Goal: Task Accomplishment & Management: Complete application form

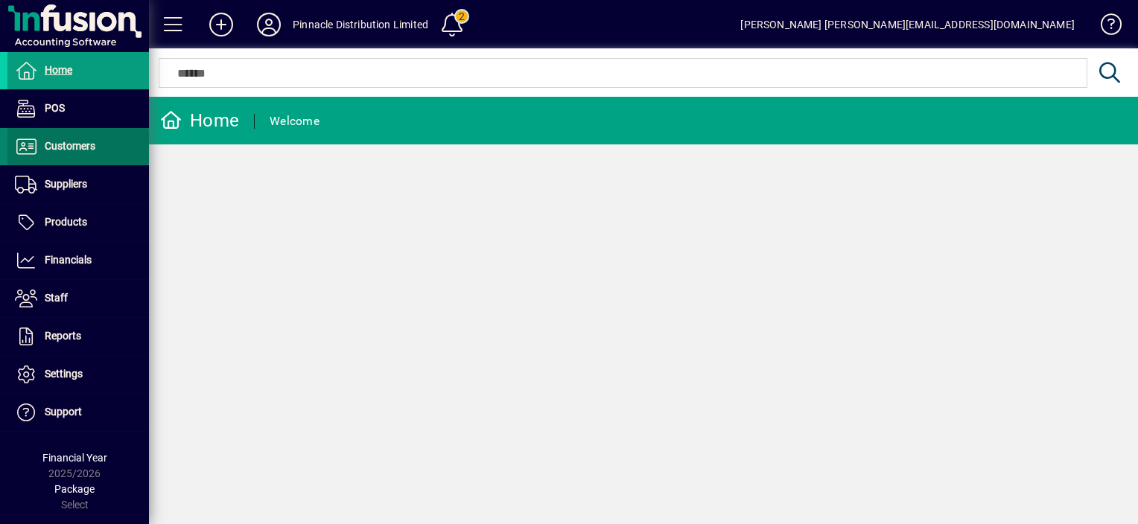
drag, startPoint x: 78, startPoint y: 146, endPoint x: 101, endPoint y: 147, distance: 23.1
click at [77, 146] on span "Customers" at bounding box center [70, 146] width 51 height 12
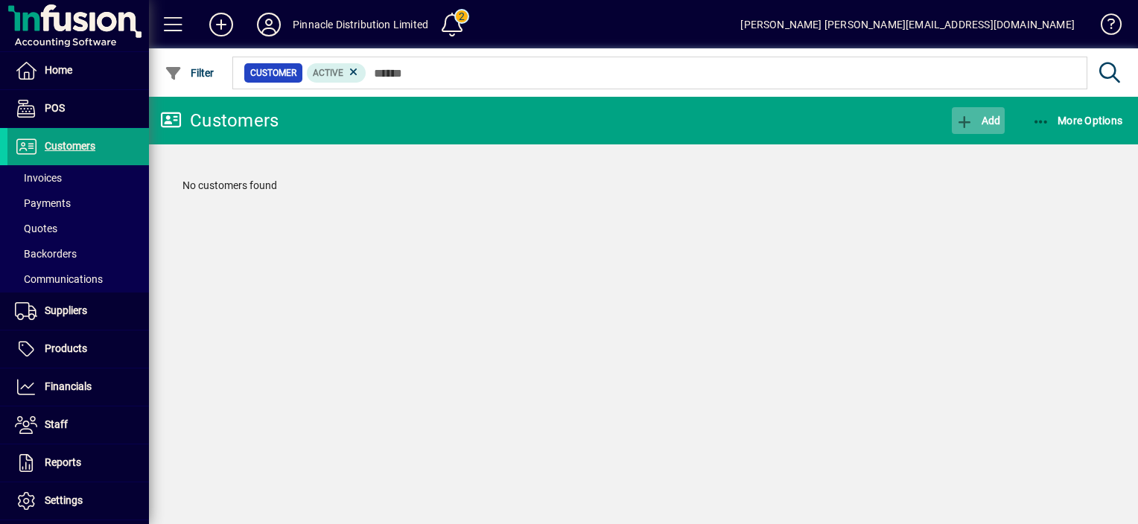
click at [987, 121] on span "Add" at bounding box center [977, 121] width 45 height 12
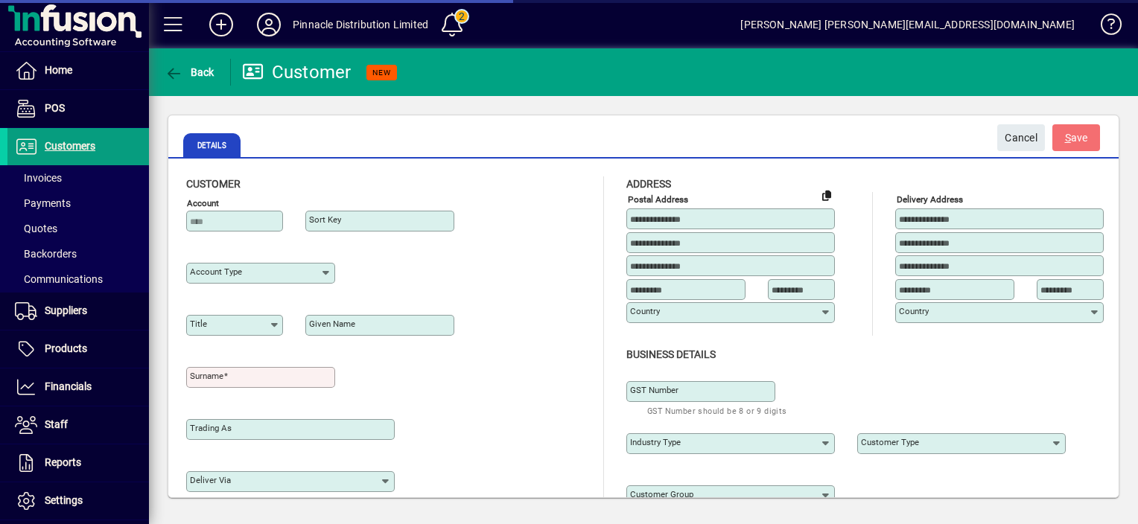
type input "**********"
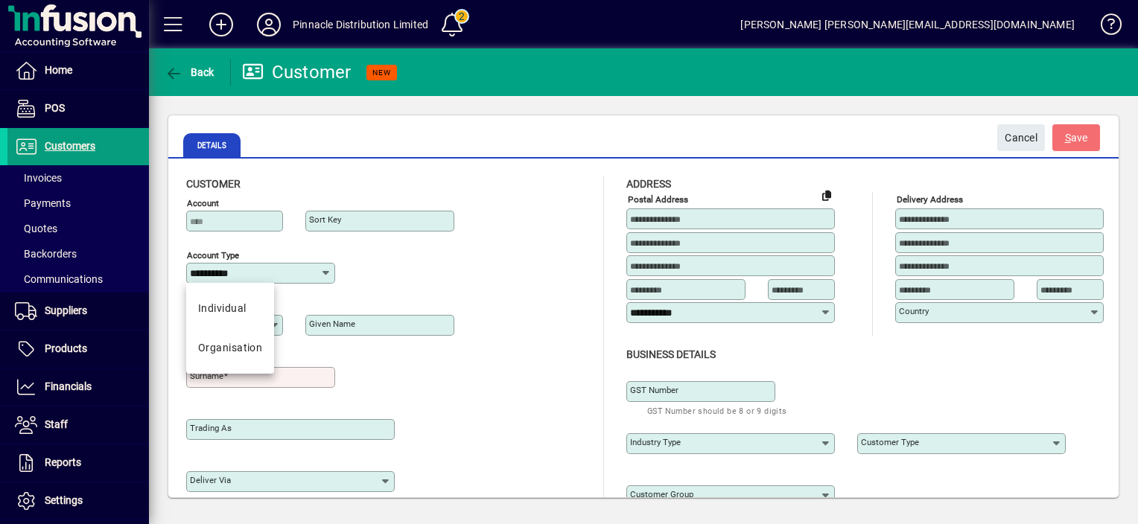
click at [267, 273] on input "**********" at bounding box center [255, 273] width 130 height 12
click at [253, 354] on mat-option "Organisation" at bounding box center [230, 347] width 88 height 39
type input "**********"
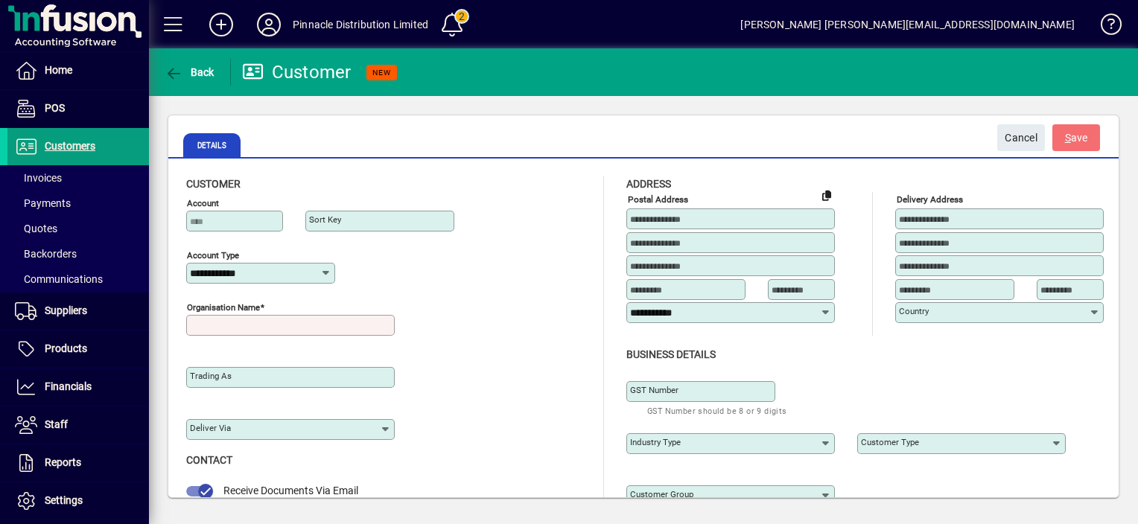
click at [284, 328] on input "Organisation name" at bounding box center [292, 325] width 204 height 12
type input "*"
type input "**********"
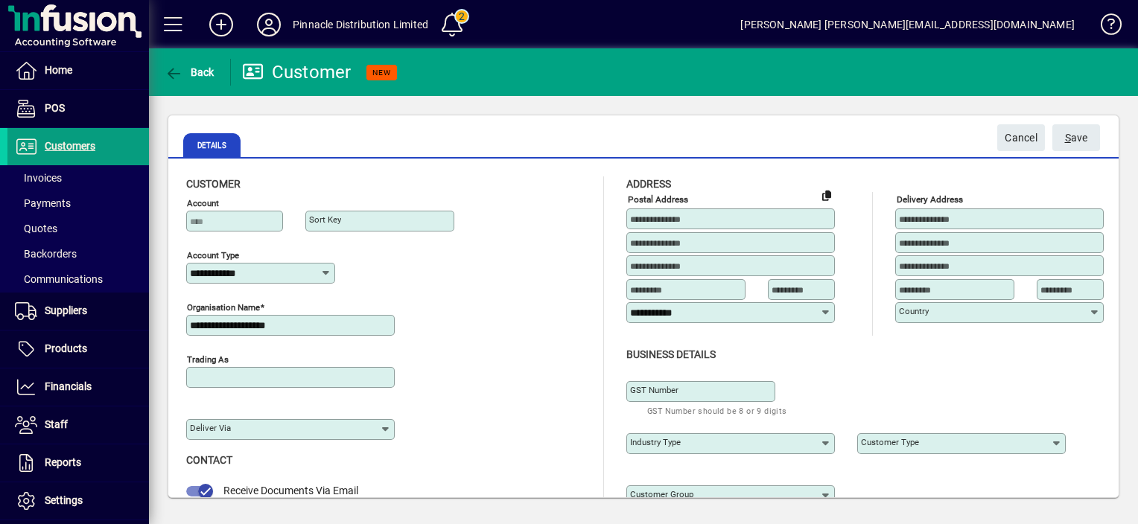
click at [234, 381] on input "Trading as" at bounding box center [292, 378] width 204 height 12
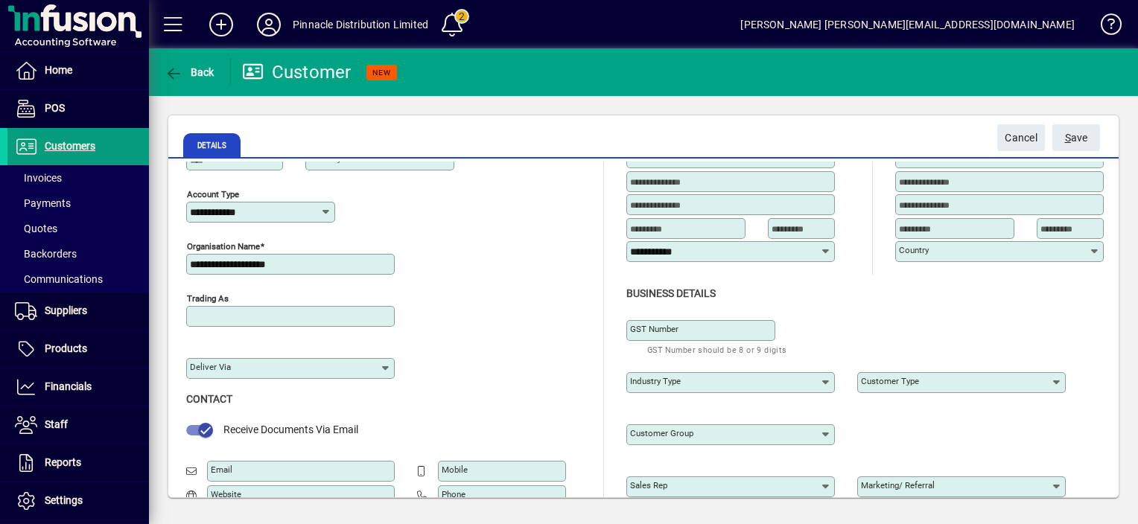
scroll to position [74, 0]
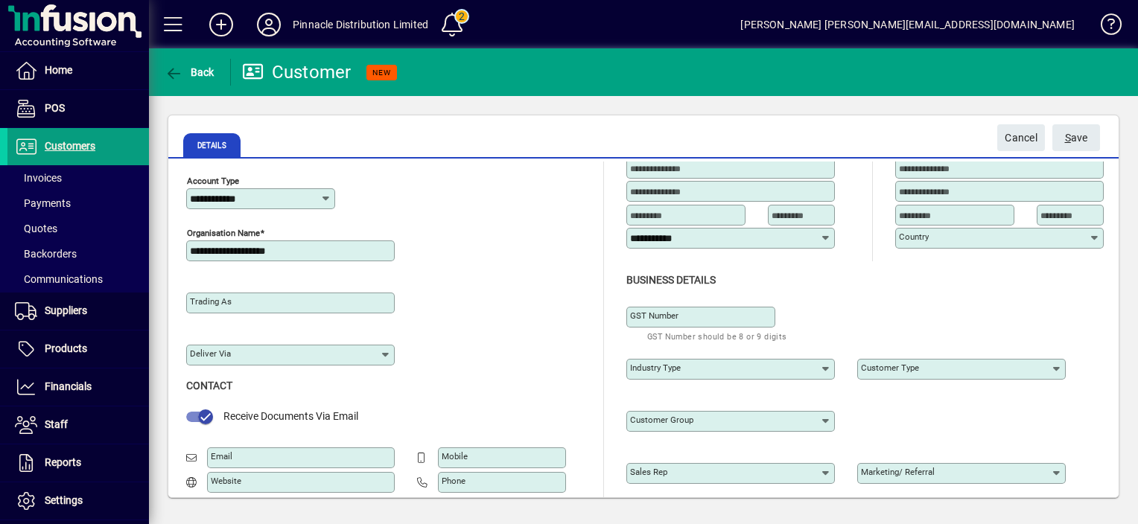
click at [383, 354] on icon at bounding box center [386, 355] width 12 height 12
click at [495, 297] on div "Trading as Deliver via" at bounding box center [387, 326] width 402 height 104
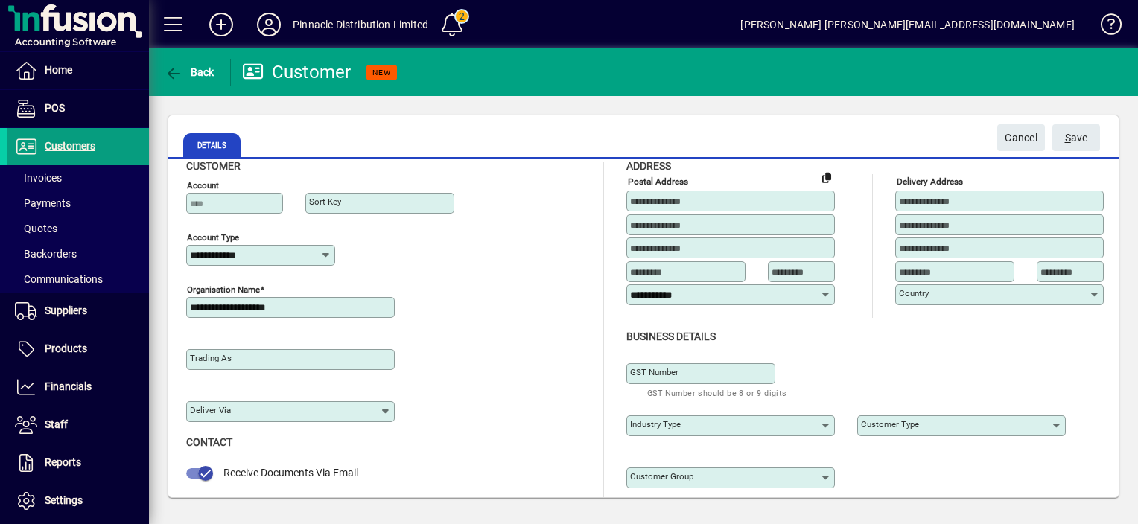
scroll to position [0, 0]
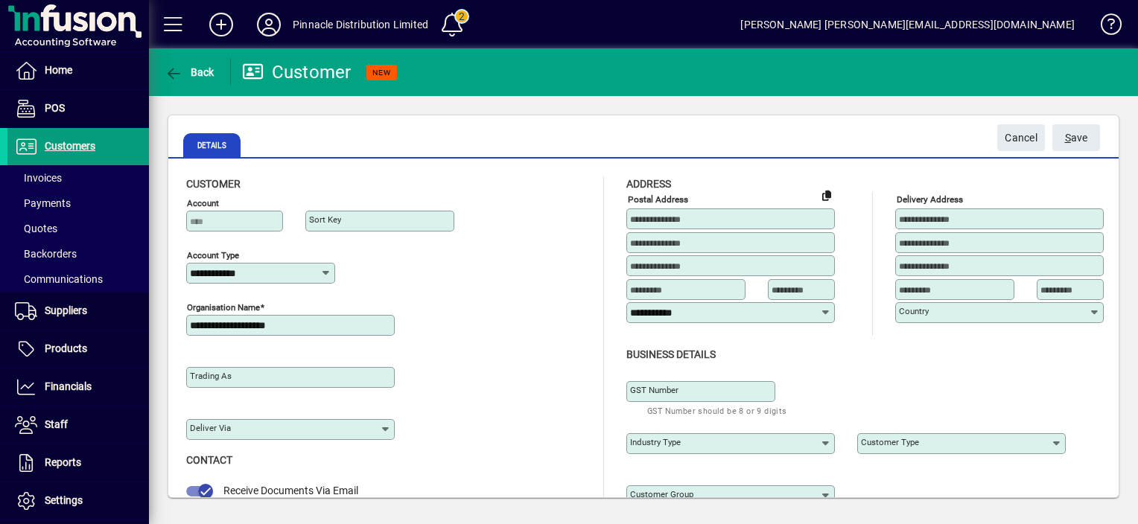
click at [664, 217] on input at bounding box center [732, 219] width 204 height 12
click at [931, 218] on input at bounding box center [1001, 219] width 204 height 12
type input "**********"
type input "*********"
click at [1052, 288] on input at bounding box center [1071, 290] width 63 height 12
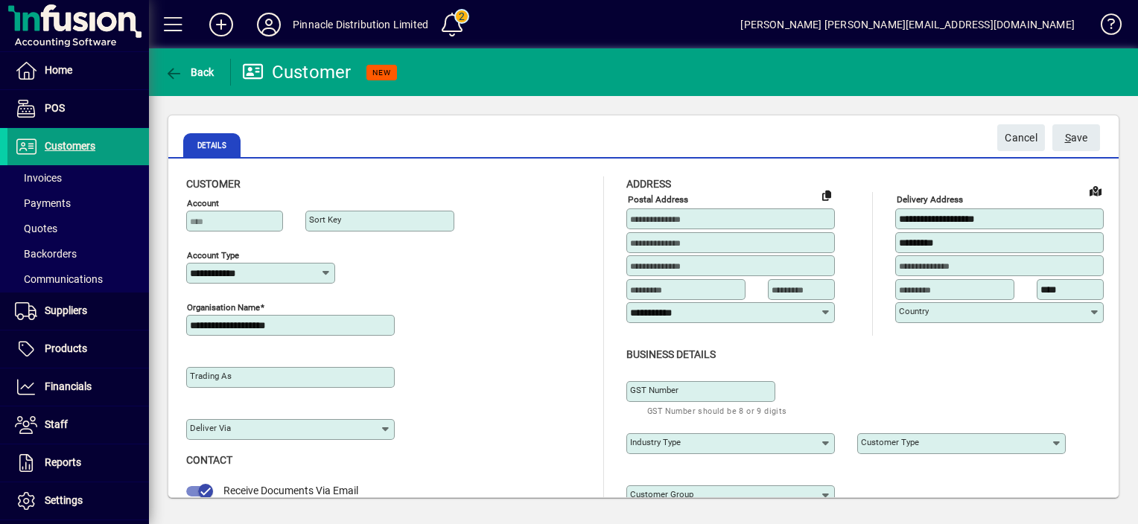
type input "****"
click at [862, 173] on div "**********" at bounding box center [643, 434] width 950 height 545
click at [682, 219] on input at bounding box center [732, 219] width 204 height 12
type input "**********"
type input "*********"
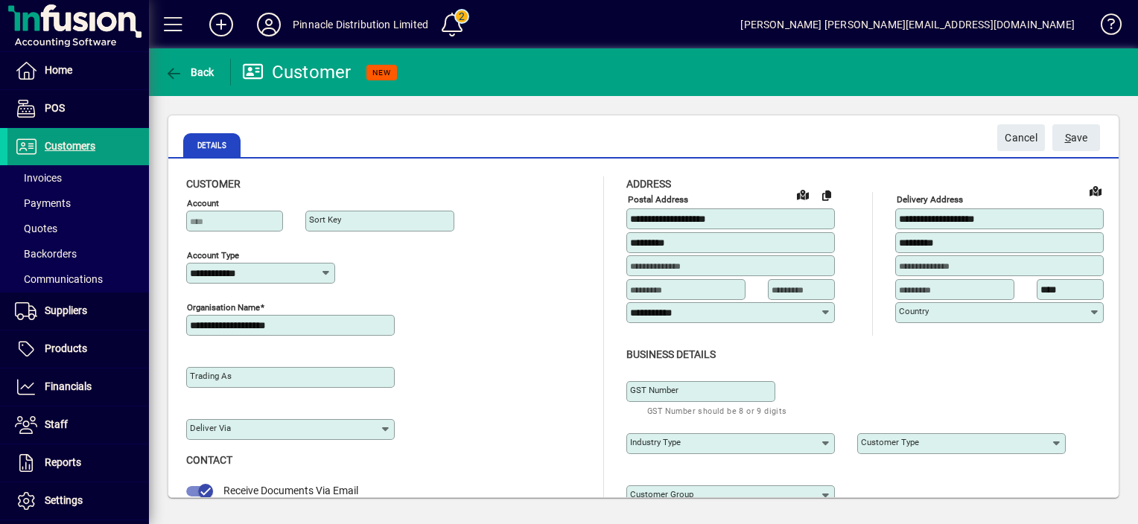
click at [789, 286] on input at bounding box center [803, 290] width 63 height 12
type input "****"
click at [852, 351] on div "Business details" at bounding box center [876, 355] width 500 height 16
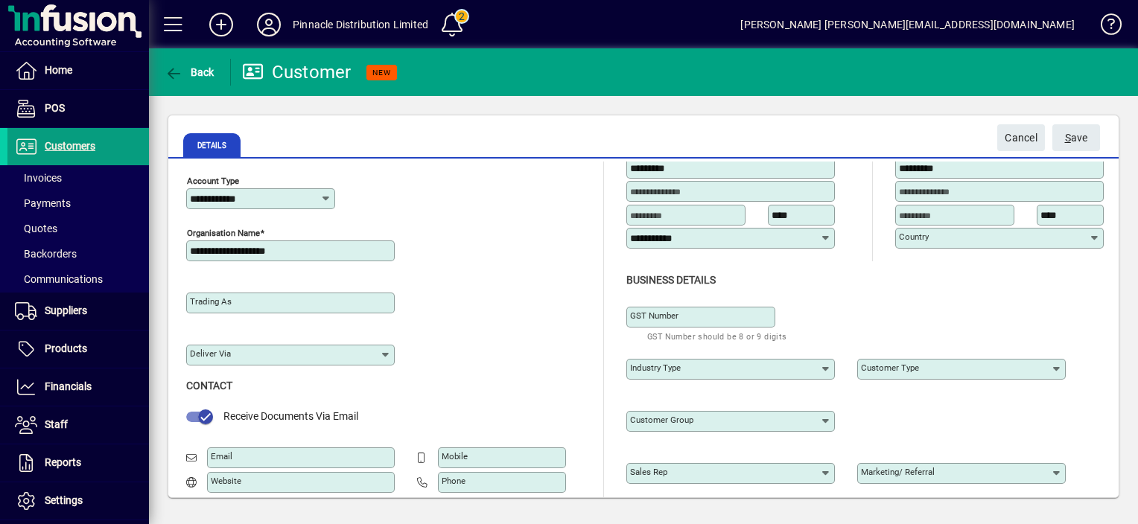
click at [821, 369] on icon at bounding box center [826, 369] width 12 height 12
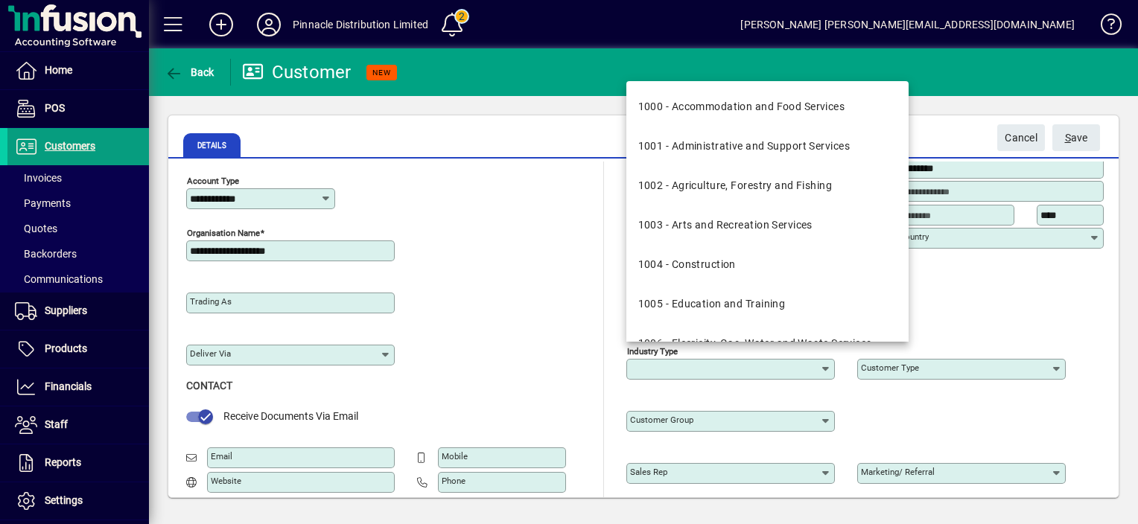
click at [1030, 300] on div "GST Number GST Number should be 8 or 9 digits" at bounding box center [876, 314] width 500 height 52
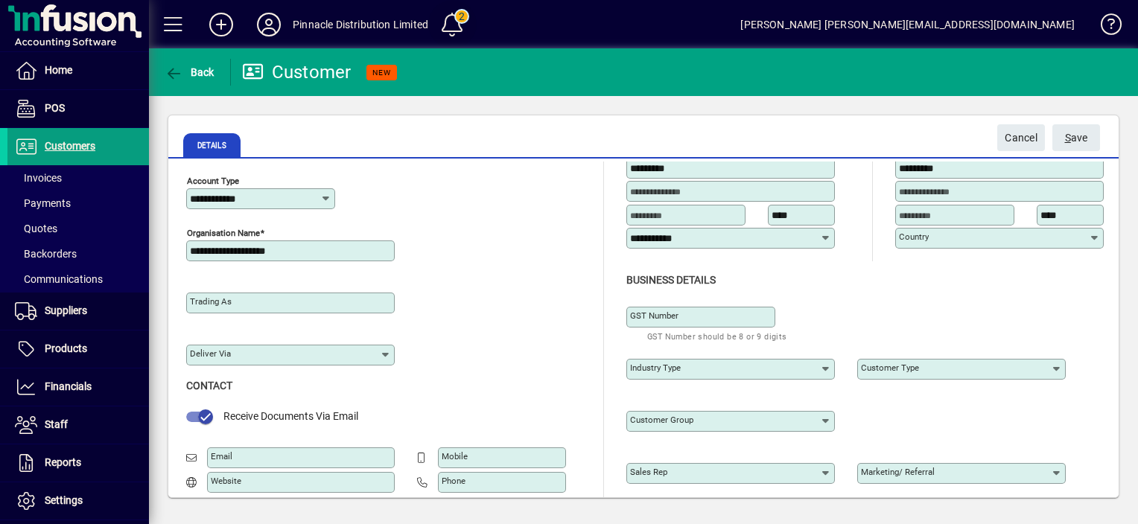
click at [456, 23] on span at bounding box center [453, 25] width 36 height 36
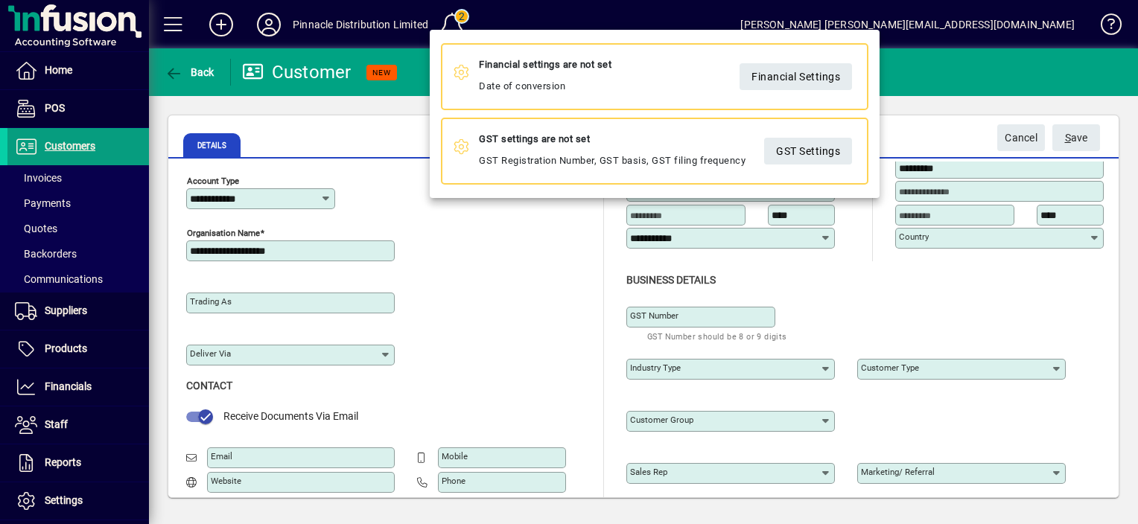
click at [395, 41] on div at bounding box center [569, 262] width 1138 height 524
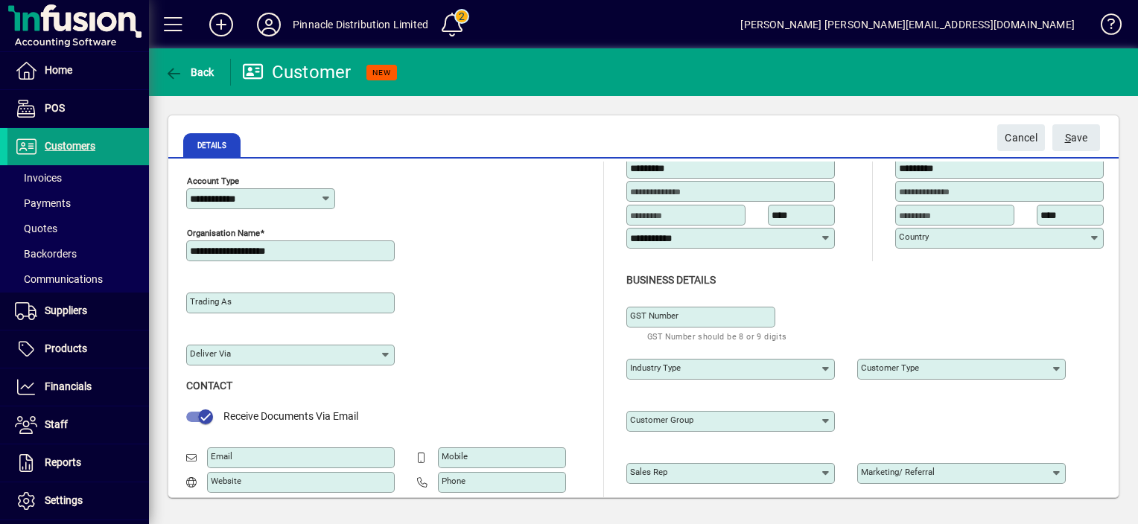
click at [943, 363] on input "Customer type" at bounding box center [956, 369] width 190 height 12
click at [930, 294] on div "GST Number GST Number should be 8 or 9 digits" at bounding box center [876, 314] width 500 height 52
click at [1058, 366] on icon at bounding box center [1057, 369] width 12 height 12
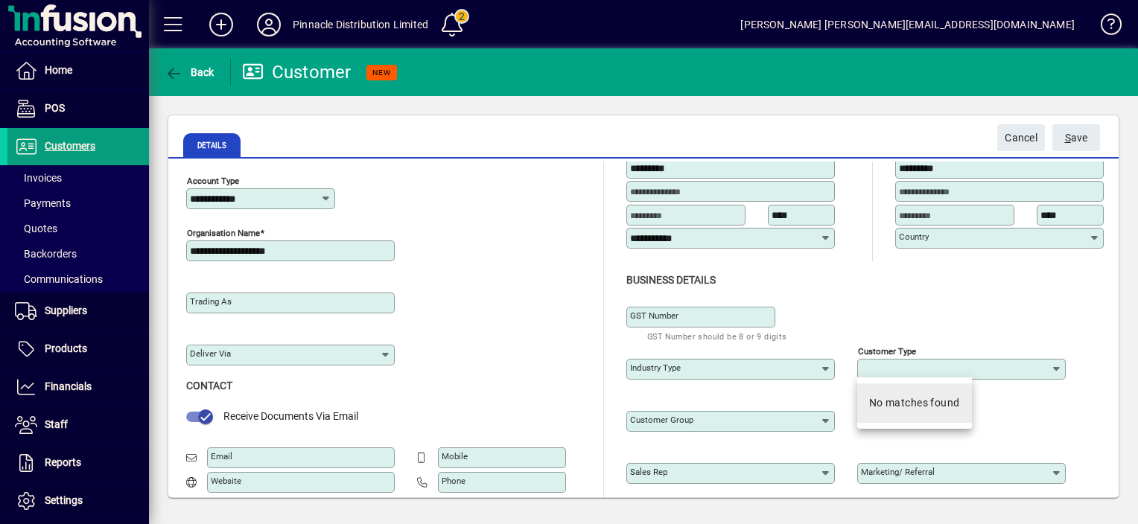
click at [912, 408] on div "No matches found" at bounding box center [914, 403] width 91 height 16
click at [933, 280] on div "Business details" at bounding box center [876, 281] width 500 height 16
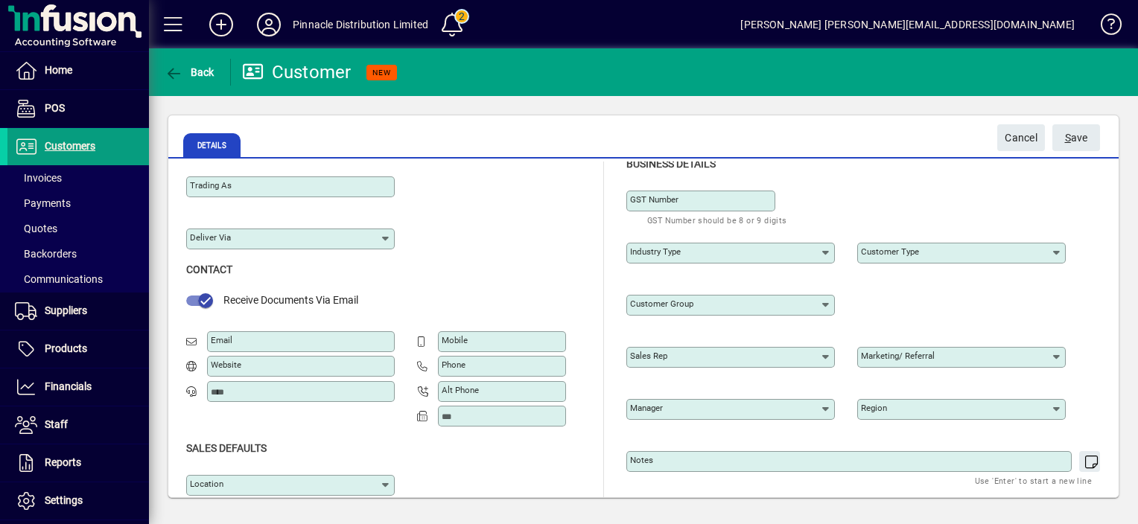
scroll to position [208, 0]
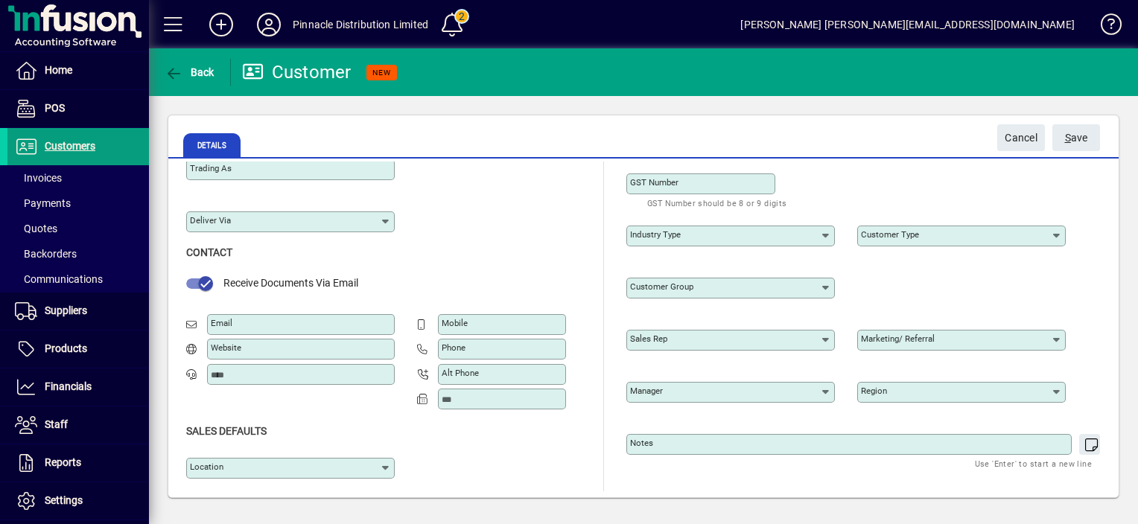
click at [735, 287] on input "Customer group" at bounding box center [725, 288] width 190 height 12
click at [530, 214] on div "Trading as Deliver via" at bounding box center [387, 193] width 402 height 104
click at [820, 390] on icon at bounding box center [826, 393] width 12 height 12
click at [821, 389] on icon at bounding box center [826, 393] width 12 height 12
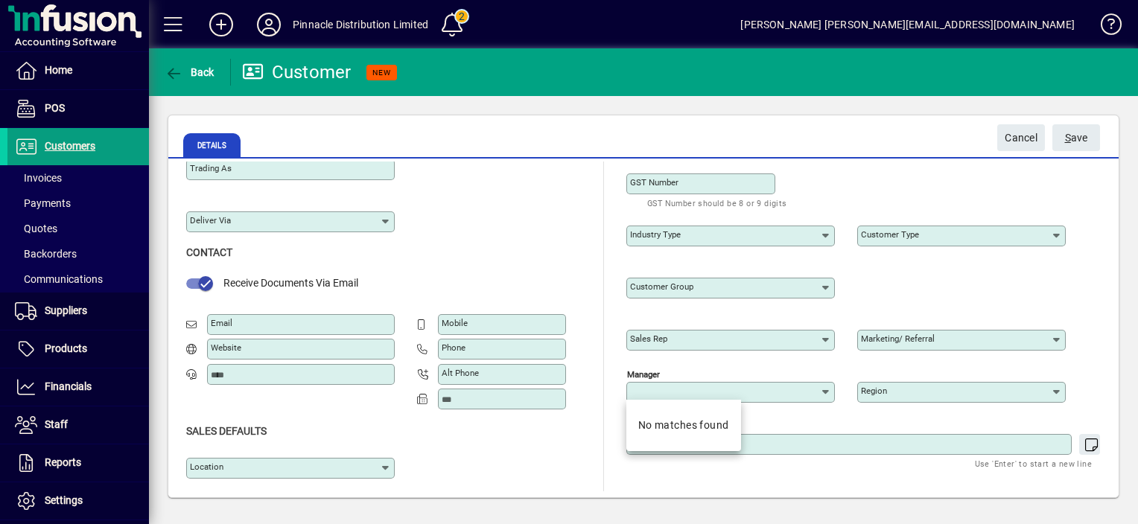
click at [545, 229] on div "Trading as Deliver via" at bounding box center [387, 193] width 402 height 104
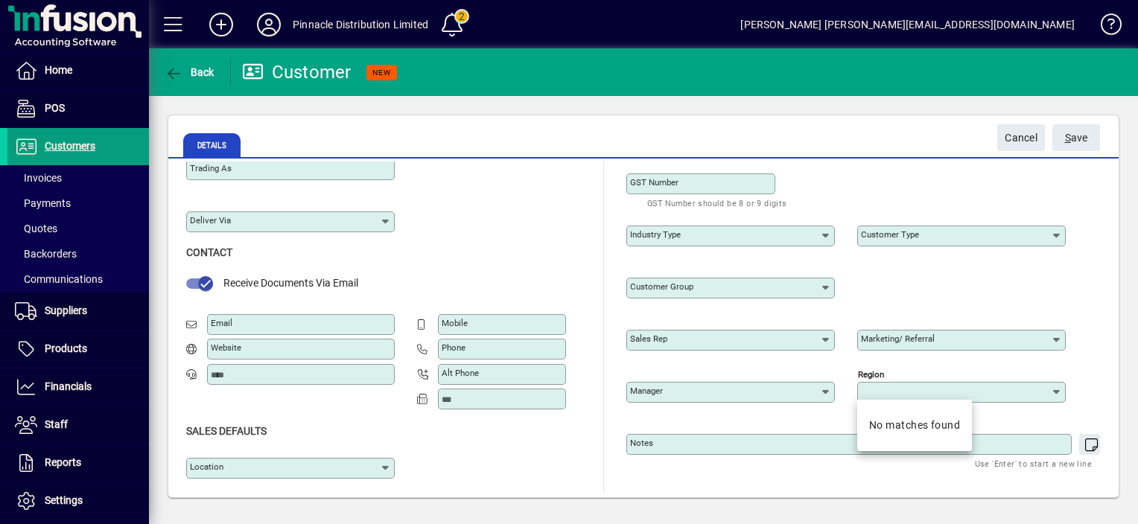
click at [964, 393] on input "Region" at bounding box center [956, 393] width 190 height 12
click at [557, 228] on div "Trading as Deliver via" at bounding box center [387, 193] width 402 height 104
click at [480, 348] on input "Phone" at bounding box center [504, 349] width 124 height 12
click at [512, 252] on div "Contact" at bounding box center [387, 253] width 402 height 16
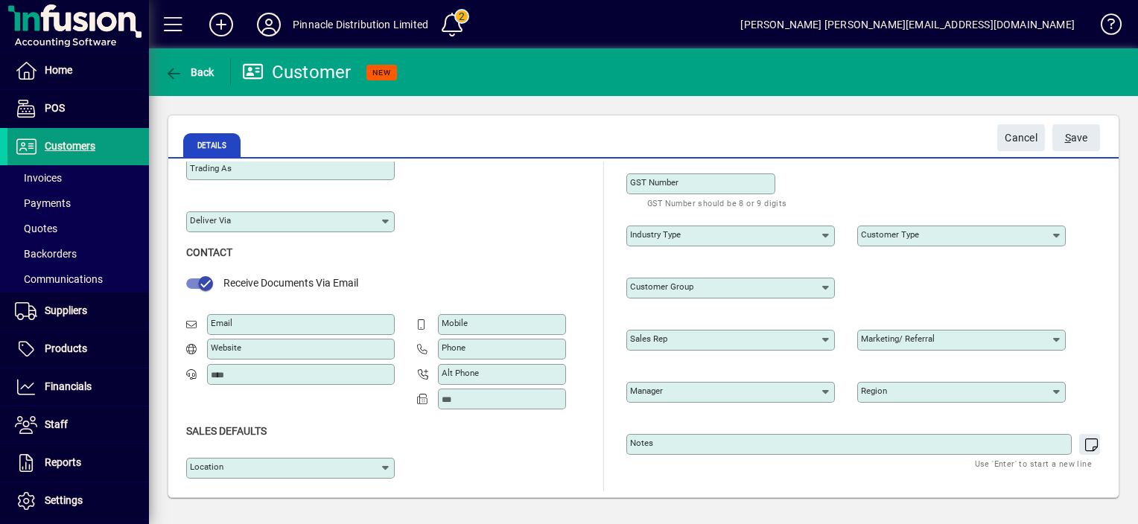
click at [524, 458] on div "Location" at bounding box center [387, 465] width 402 height 52
click at [474, 349] on input "Phone" at bounding box center [504, 349] width 124 height 12
click at [468, 322] on input "Mobile" at bounding box center [504, 325] width 124 height 12
type input "**********"
click at [489, 262] on div "**********" at bounding box center [387, 230] width 402 height 523
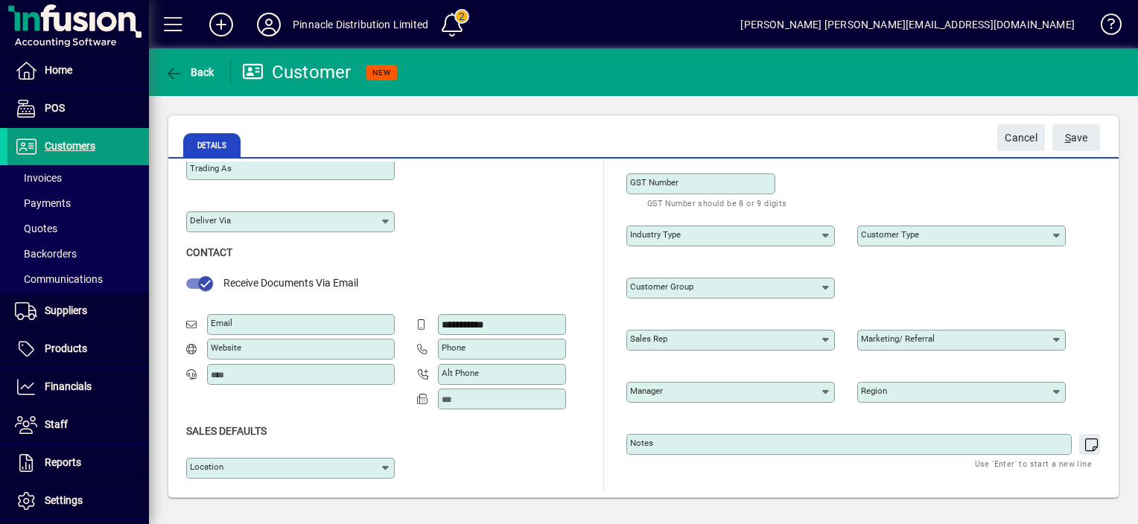
click at [244, 322] on input "Email" at bounding box center [302, 325] width 183 height 12
type input "**********"
click at [256, 350] on input "Website" at bounding box center [302, 349] width 183 height 12
type input "**********"
click at [518, 247] on div "Contact" at bounding box center [387, 253] width 402 height 16
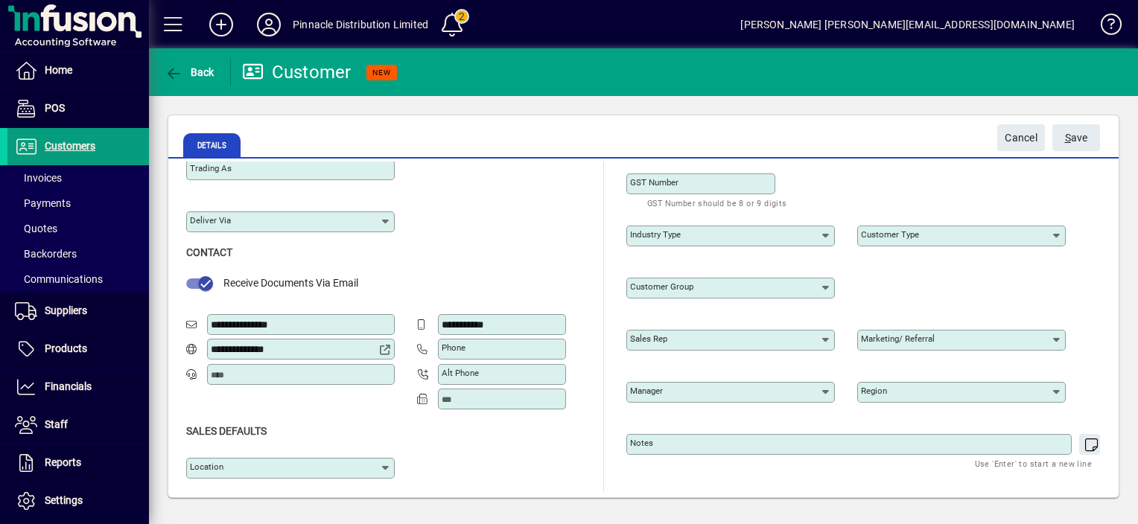
click at [380, 465] on icon at bounding box center [386, 468] width 12 height 12
click at [512, 463] on div "Location" at bounding box center [387, 465] width 402 height 52
click at [1078, 131] on span "S ave" at bounding box center [1076, 138] width 23 height 25
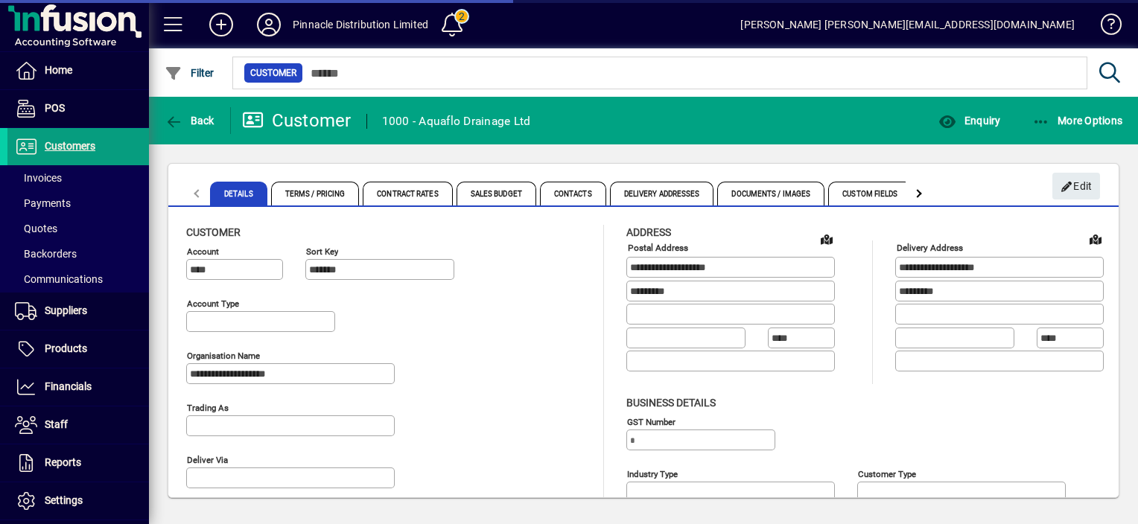
type input "**********"
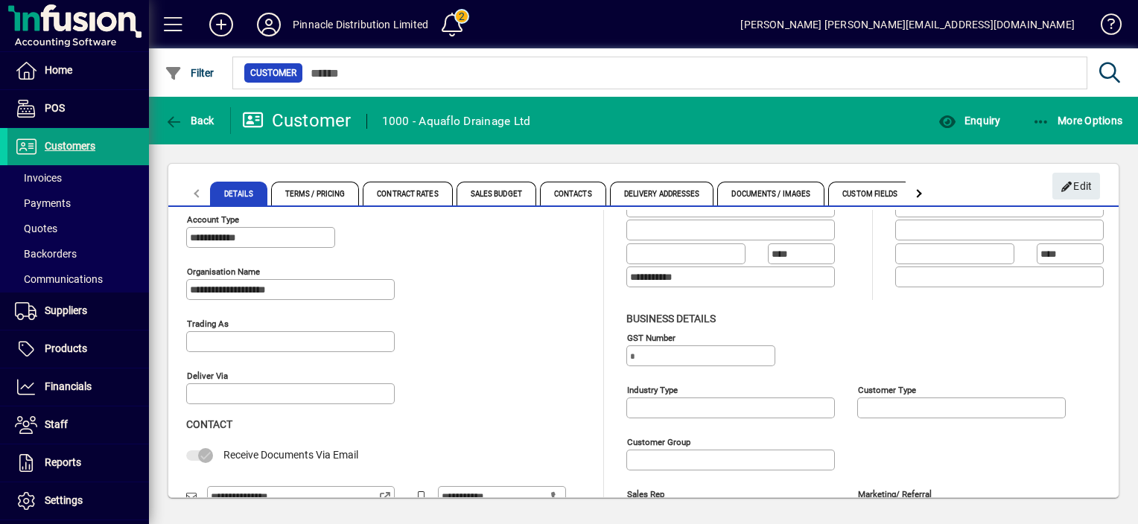
scroll to position [149, 0]
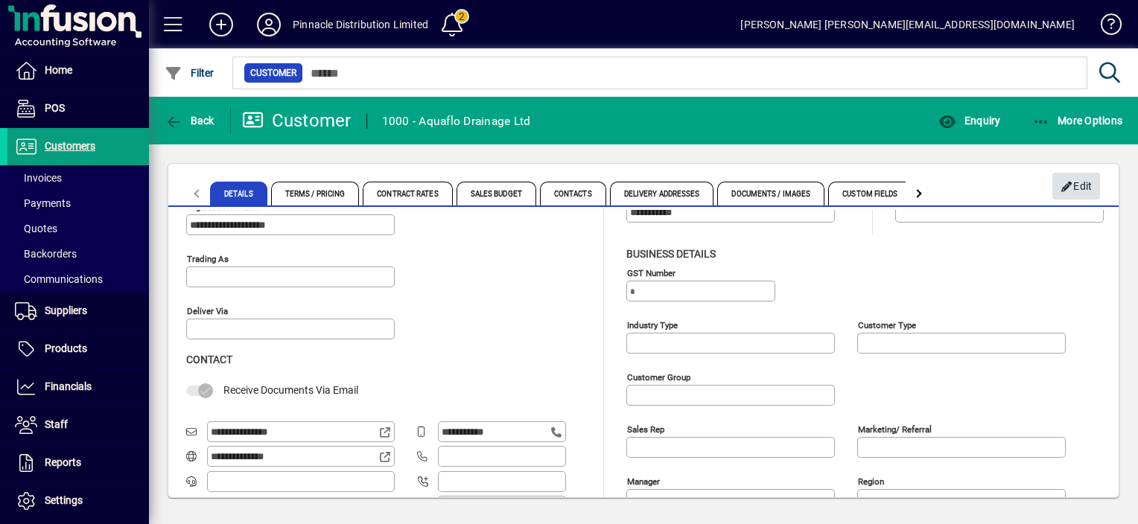
click at [1070, 186] on icon "button" at bounding box center [1066, 187] width 13 height 10
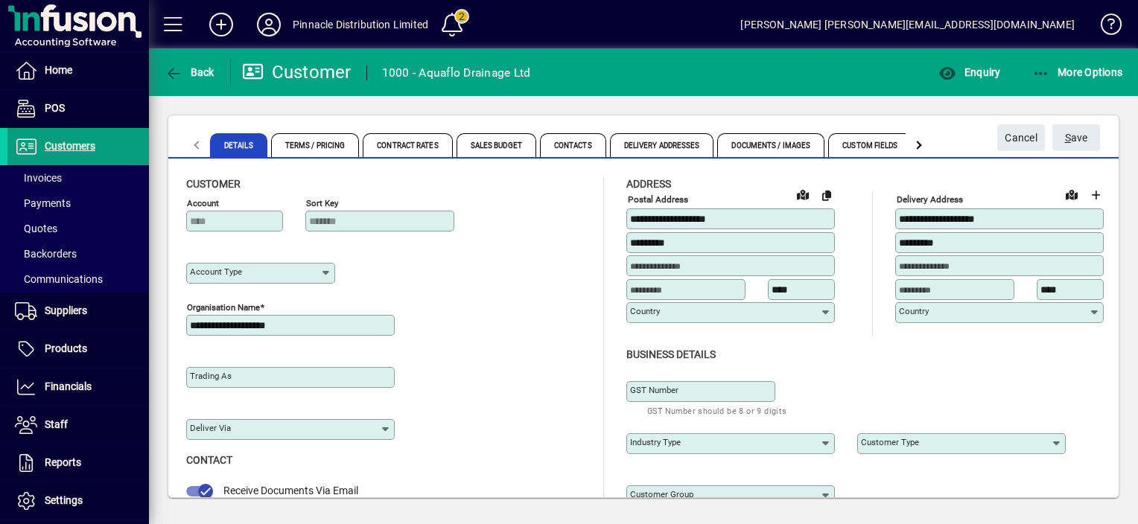
type input "**********"
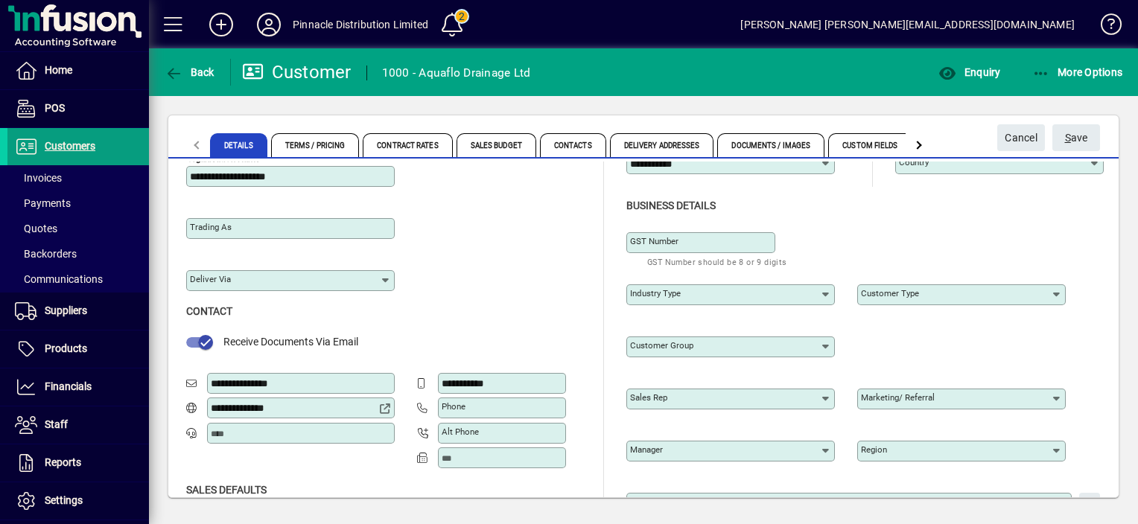
click at [822, 344] on icon at bounding box center [826, 347] width 12 height 12
drag, startPoint x: 917, startPoint y: 331, endPoint x: 953, endPoint y: 322, distance: 37.0
click at [920, 331] on div "Customer group" at bounding box center [876, 344] width 500 height 52
click at [1058, 289] on icon at bounding box center [1057, 295] width 12 height 12
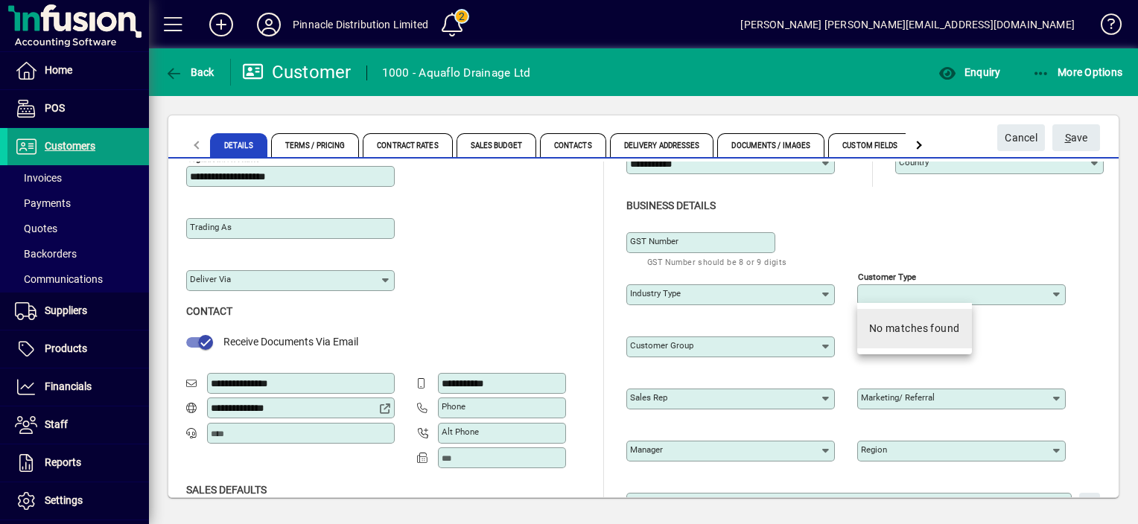
click at [908, 333] on div "No matches found" at bounding box center [914, 329] width 91 height 16
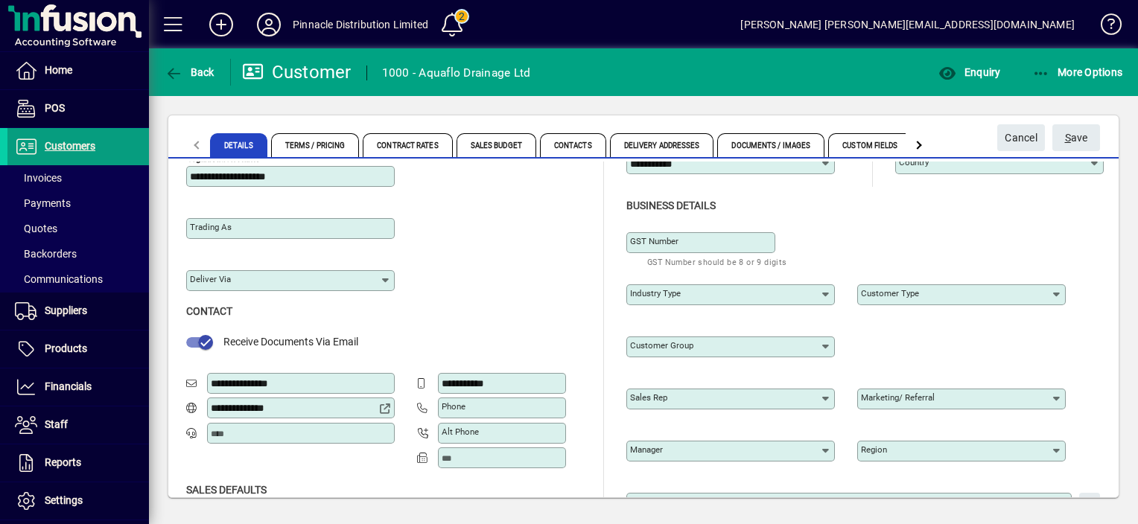
click at [980, 335] on div "Customer group" at bounding box center [876, 344] width 500 height 52
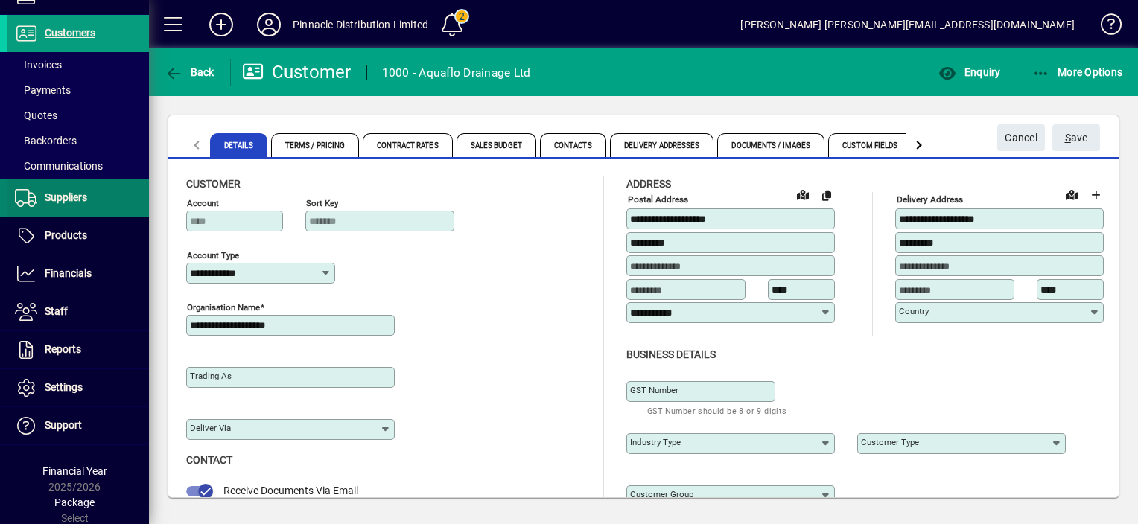
scroll to position [0, 0]
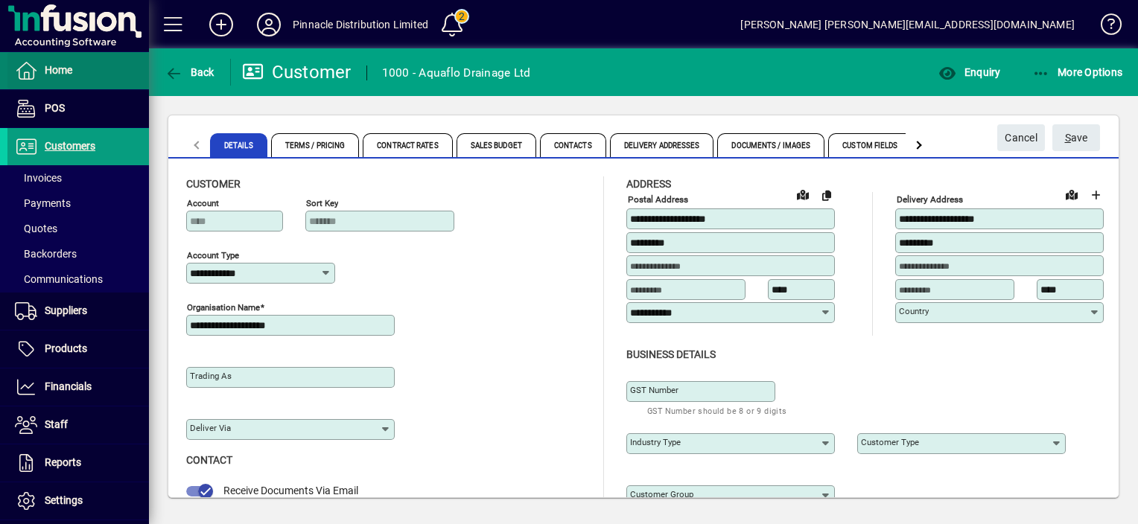
click at [56, 68] on span "Home" at bounding box center [59, 70] width 28 height 12
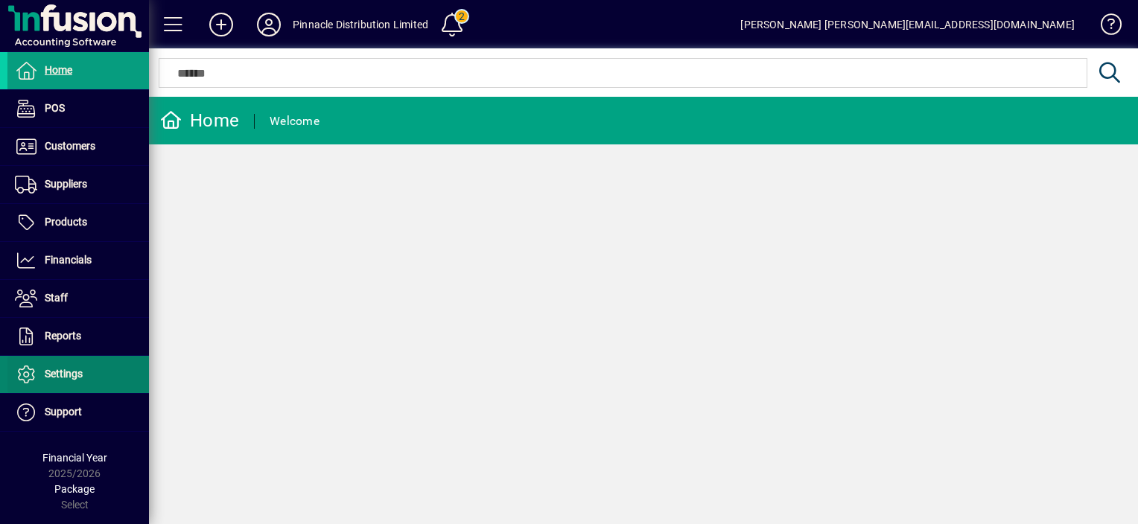
click at [71, 366] on span "Settings" at bounding box center [44, 375] width 75 height 18
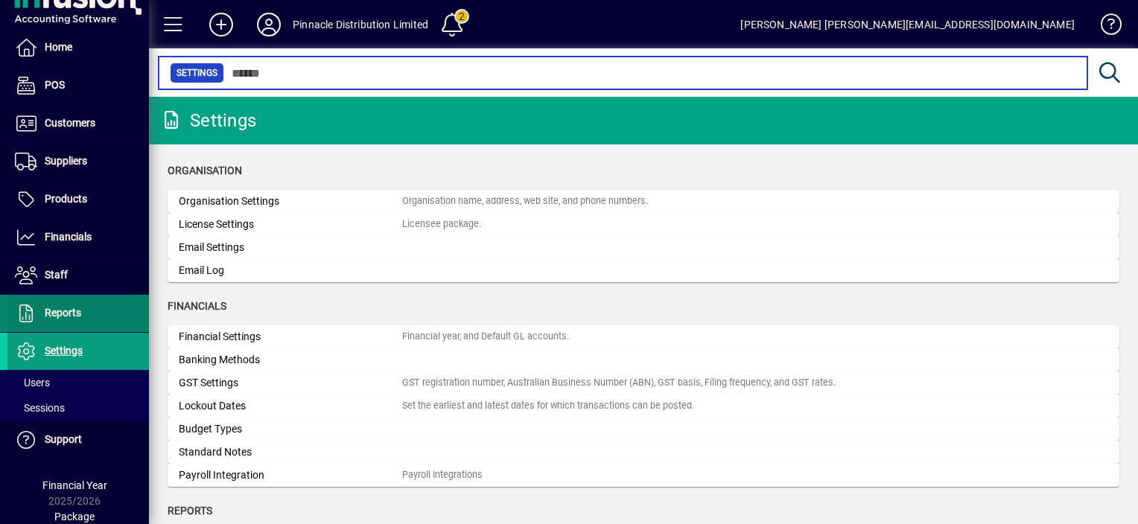
scroll to position [38, 0]
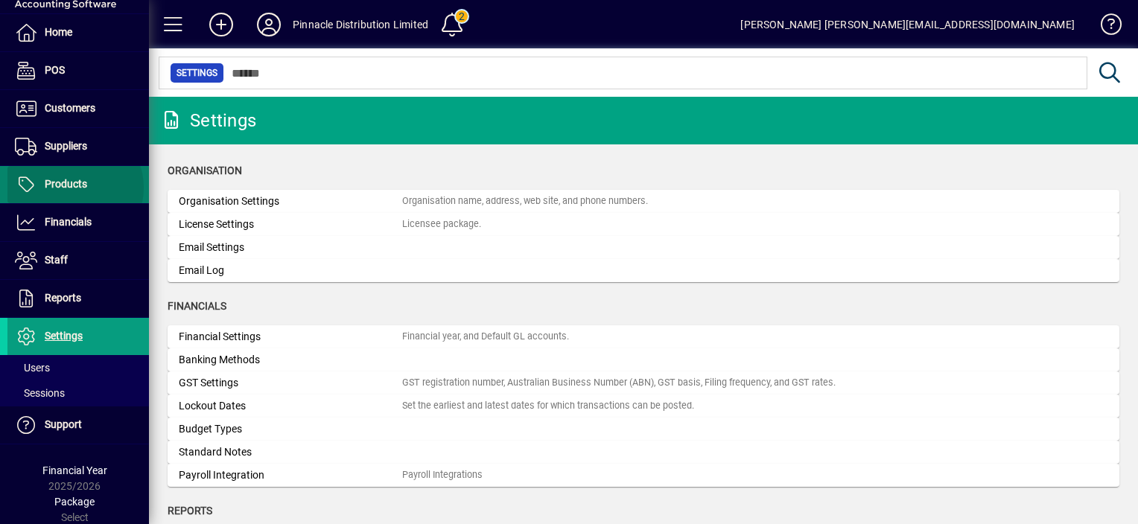
click at [74, 187] on span "Products" at bounding box center [66, 184] width 42 height 12
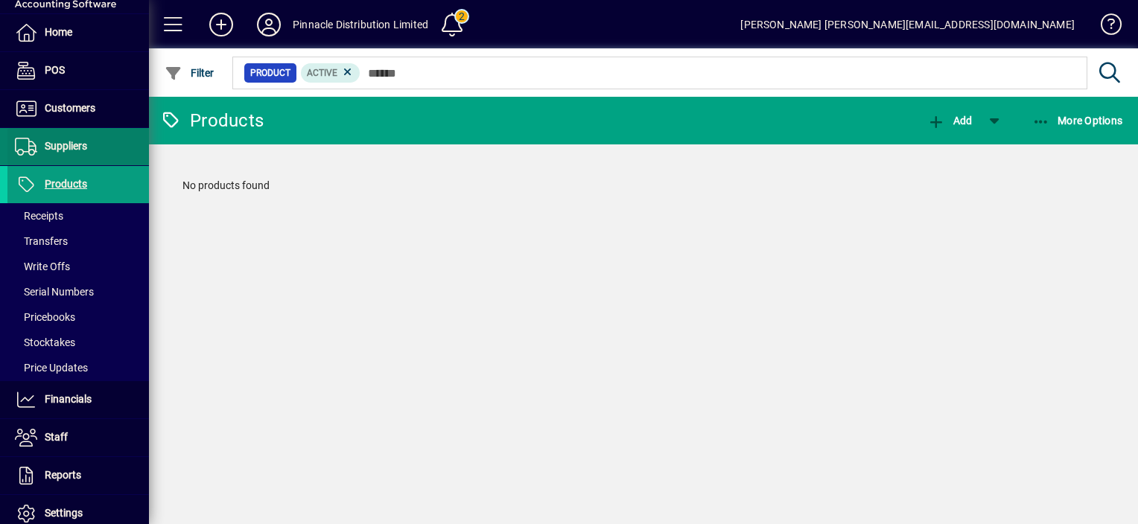
click at [80, 146] on span "Suppliers" at bounding box center [66, 146] width 42 height 12
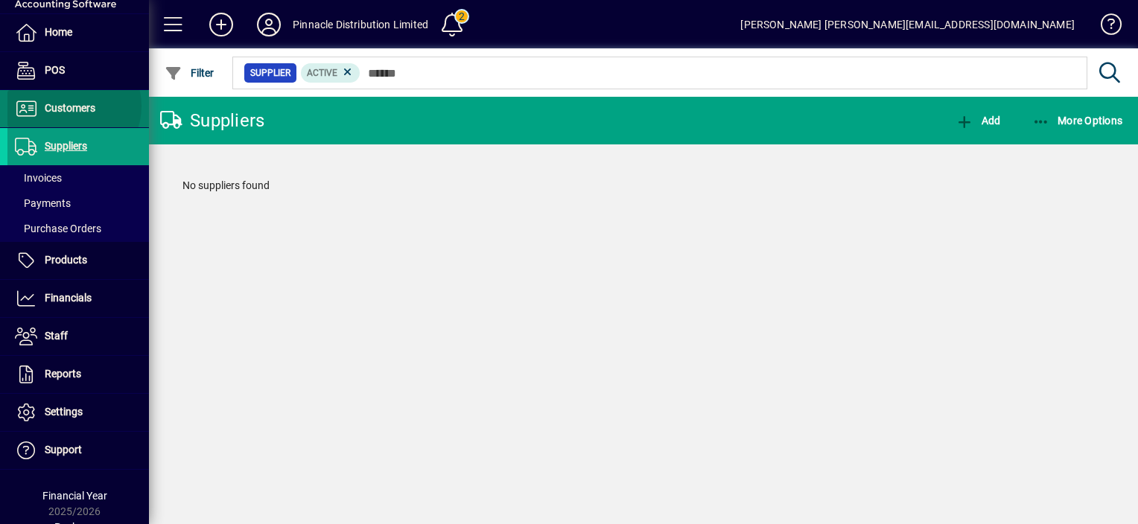
click at [73, 106] on span "Customers" at bounding box center [70, 108] width 51 height 12
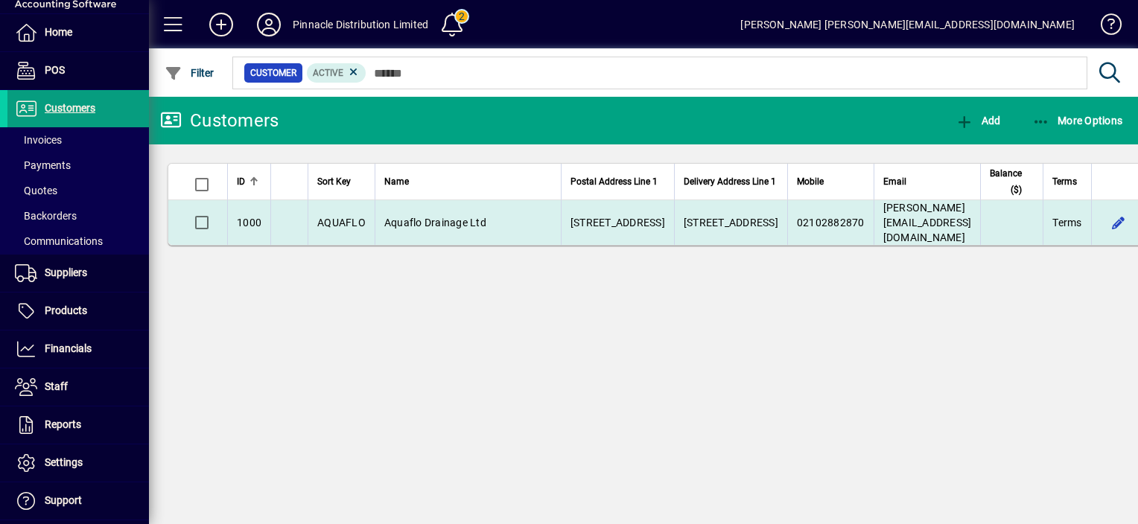
click at [1137, 241] on span "button" at bounding box center [1157, 223] width 36 height 36
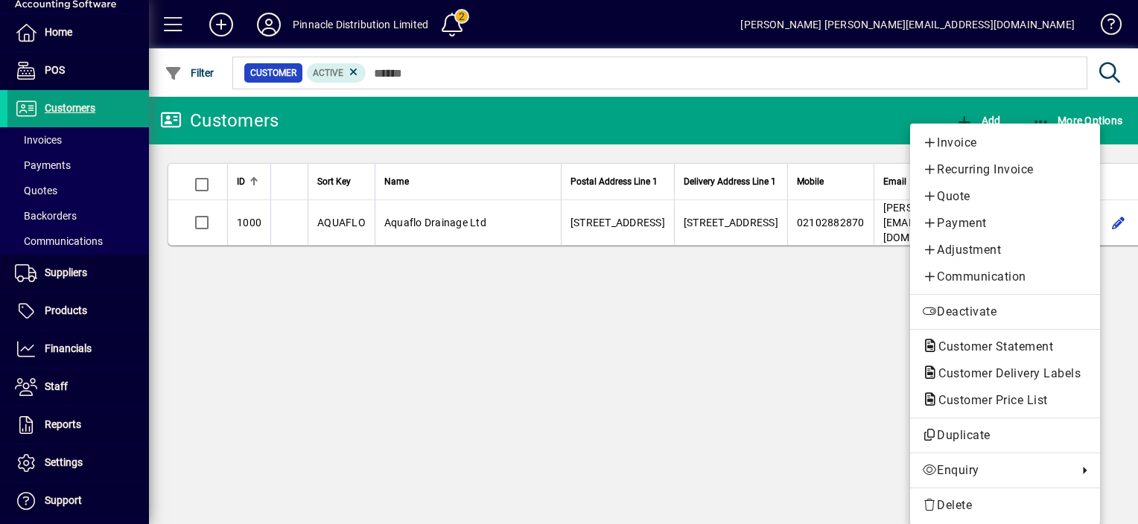
click at [684, 340] on div at bounding box center [569, 262] width 1138 height 524
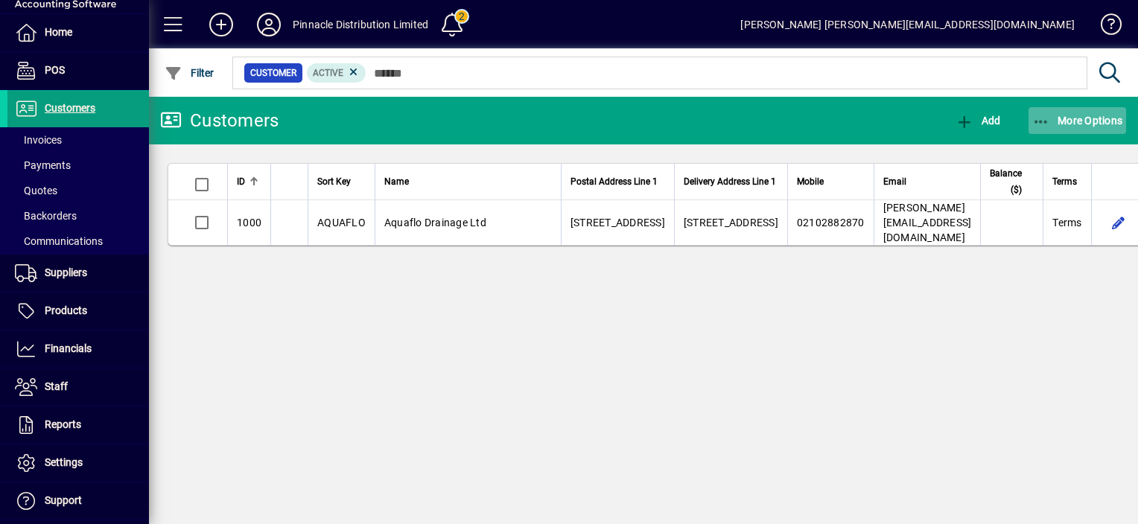
click at [1056, 110] on span "button" at bounding box center [1077, 121] width 98 height 36
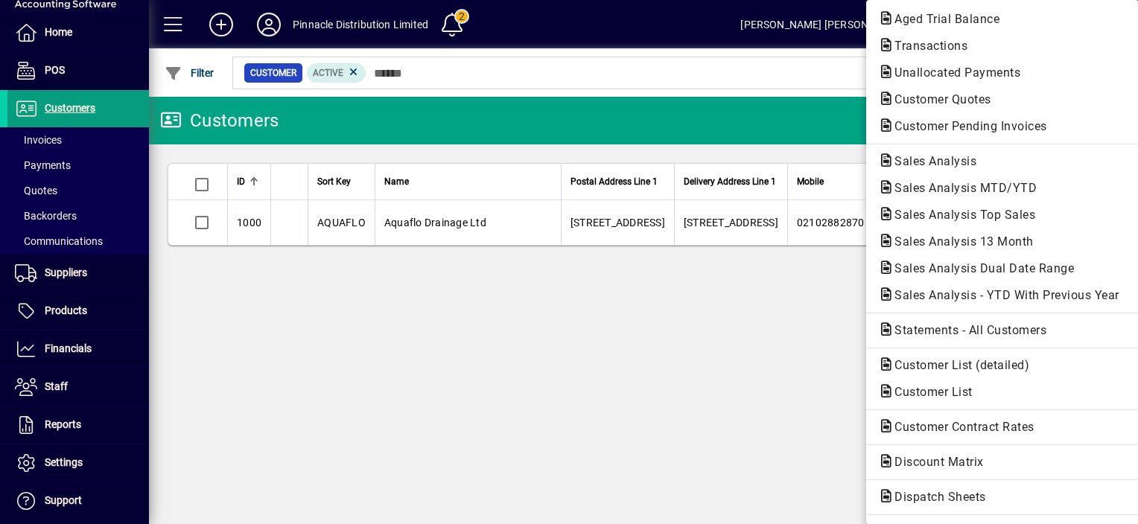
click at [687, 384] on div at bounding box center [569, 262] width 1138 height 524
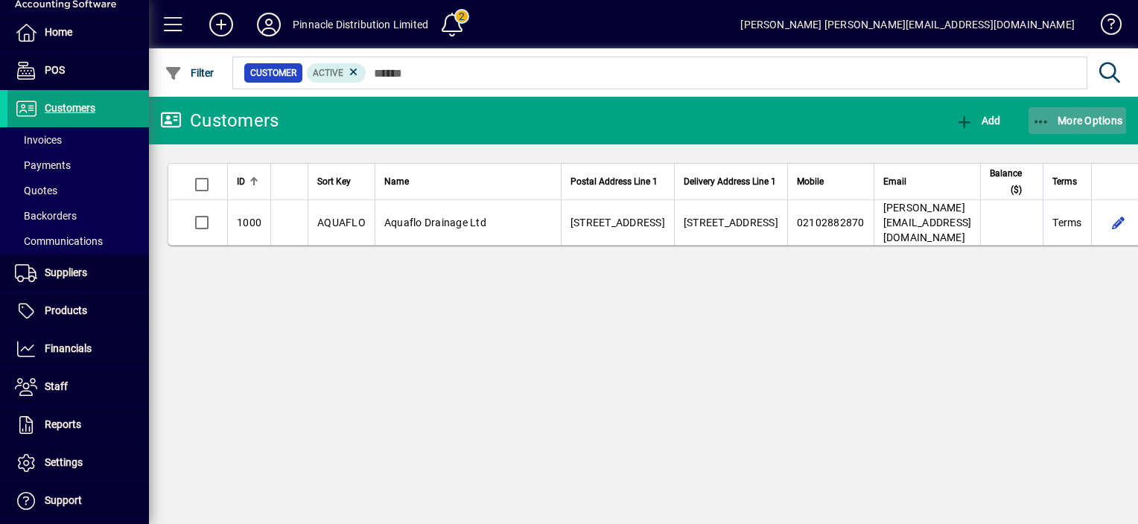
click at [1043, 119] on icon "button" at bounding box center [1041, 122] width 19 height 15
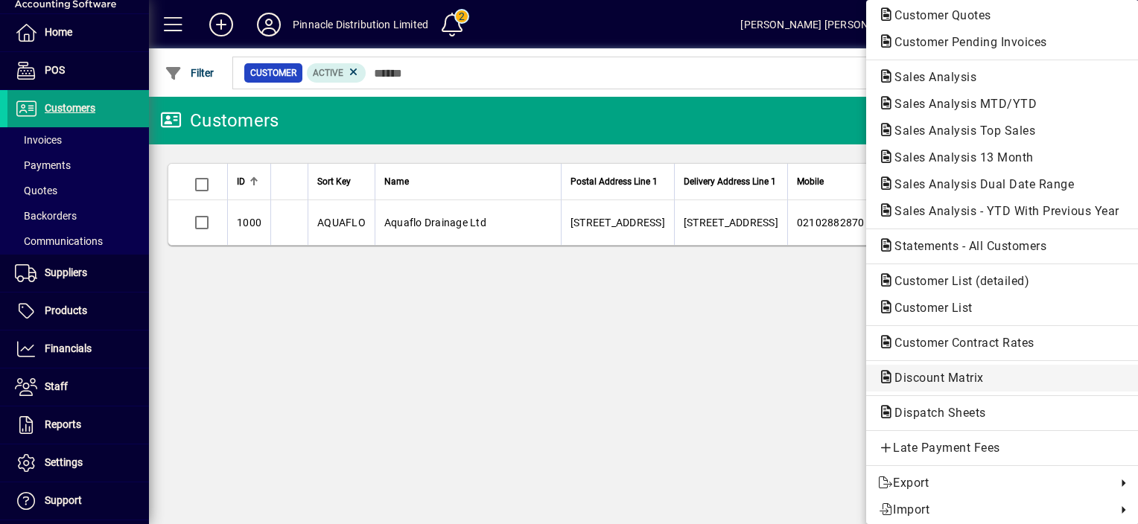
scroll to position [88, 0]
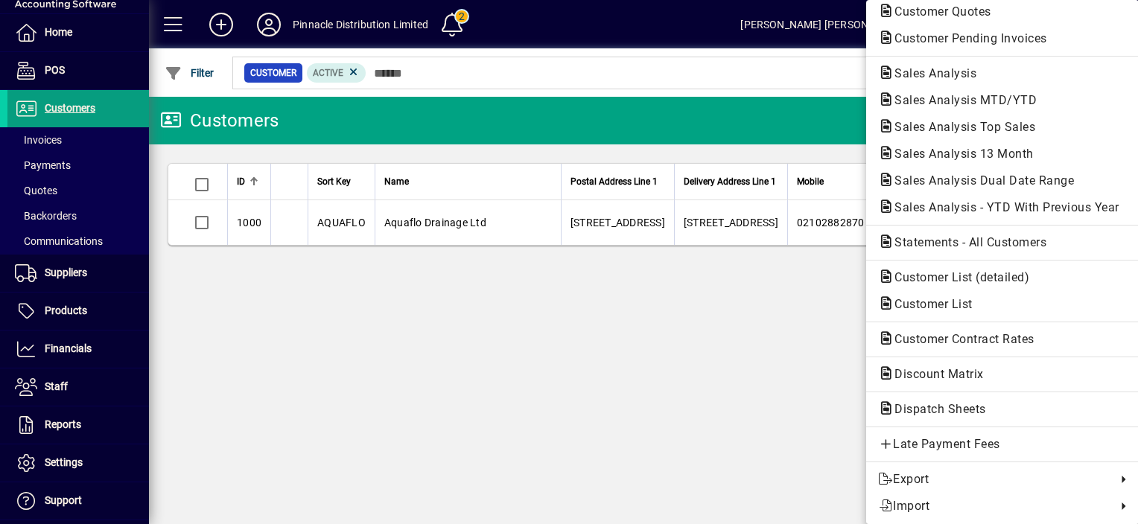
click at [584, 366] on div at bounding box center [569, 262] width 1138 height 524
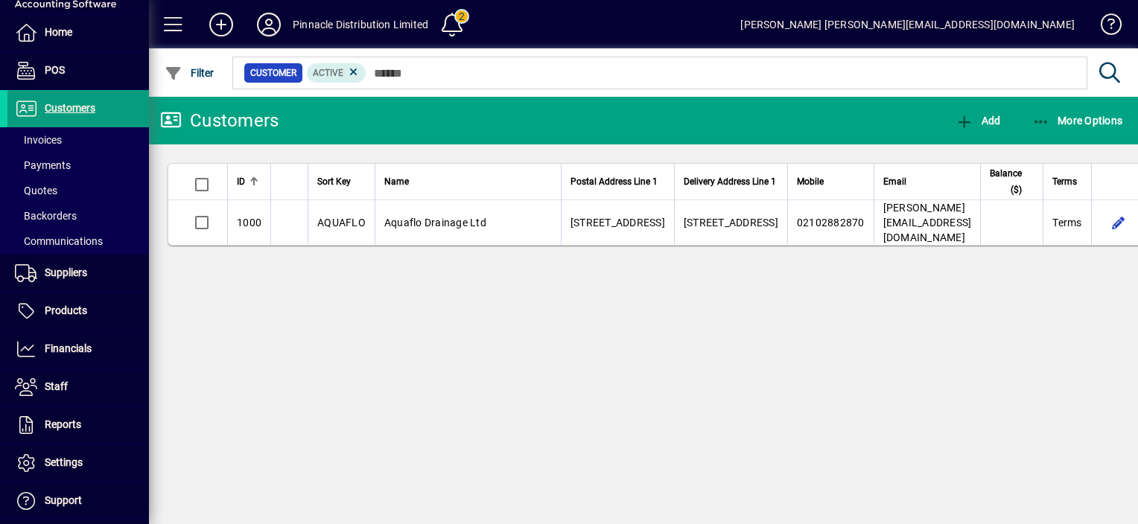
click at [344, 338] on div "Customers Add More Options ID Sort Key Name Postal Address Line 1 Delivery Addr…" at bounding box center [643, 310] width 989 height 427
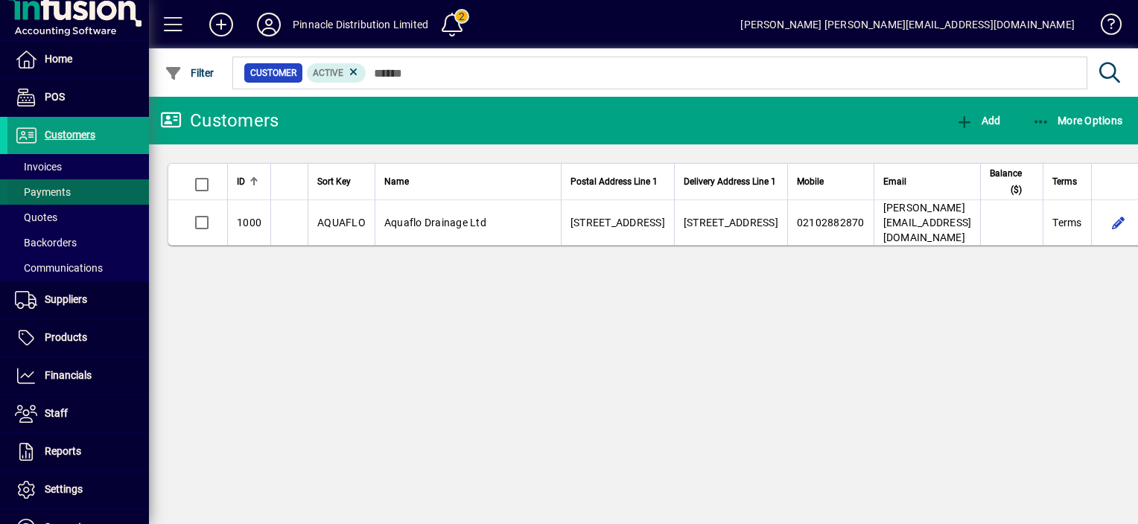
scroll to position [0, 0]
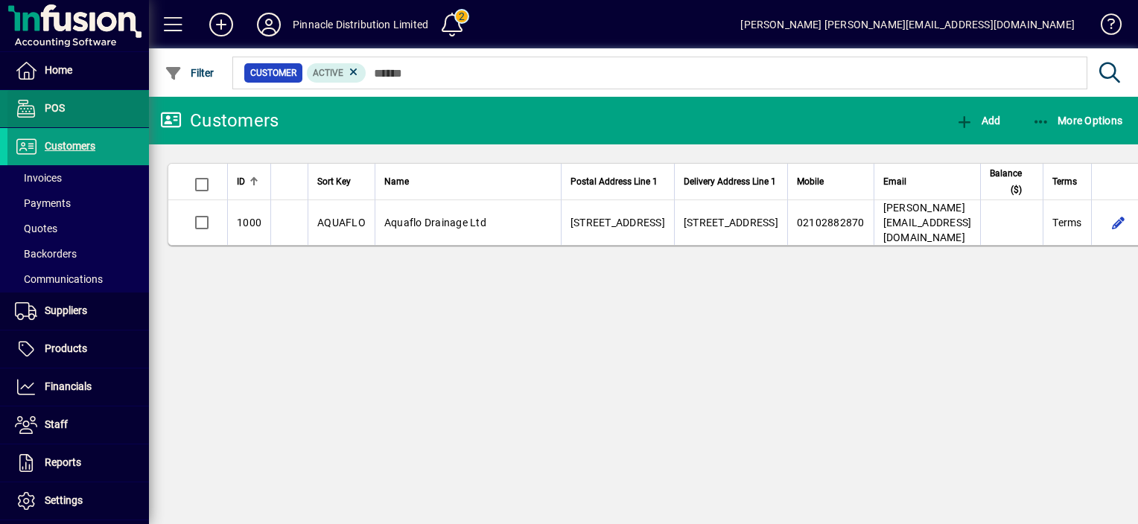
click at [58, 106] on span "POS" at bounding box center [55, 108] width 20 height 12
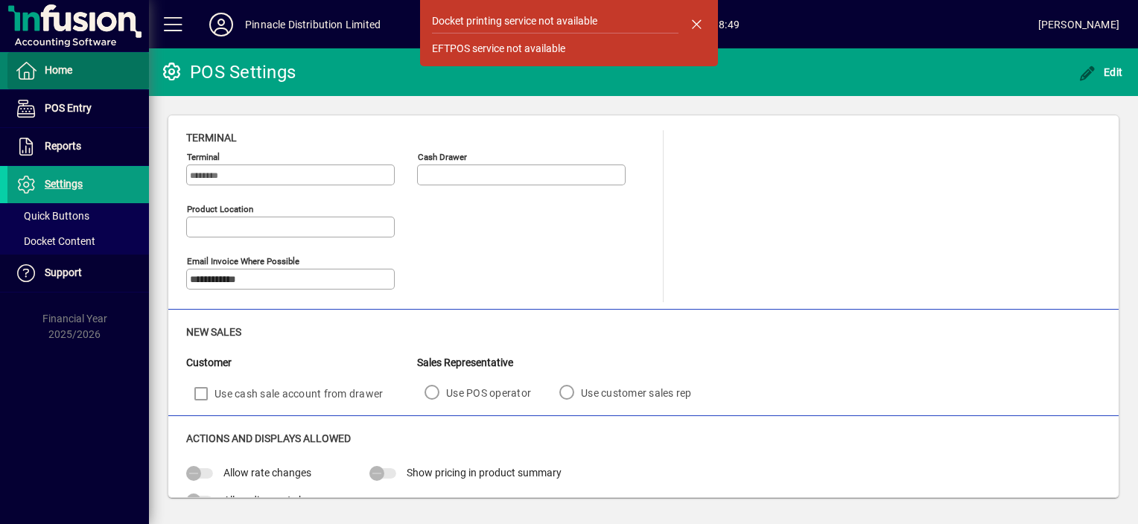
click at [69, 64] on span "Home" at bounding box center [59, 70] width 28 height 12
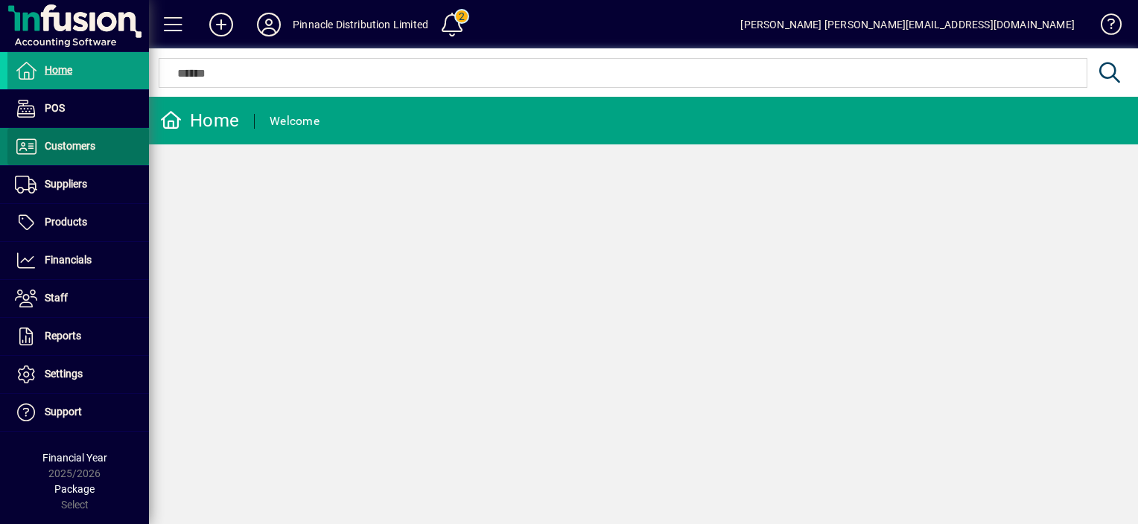
click at [71, 143] on span "Customers" at bounding box center [70, 146] width 51 height 12
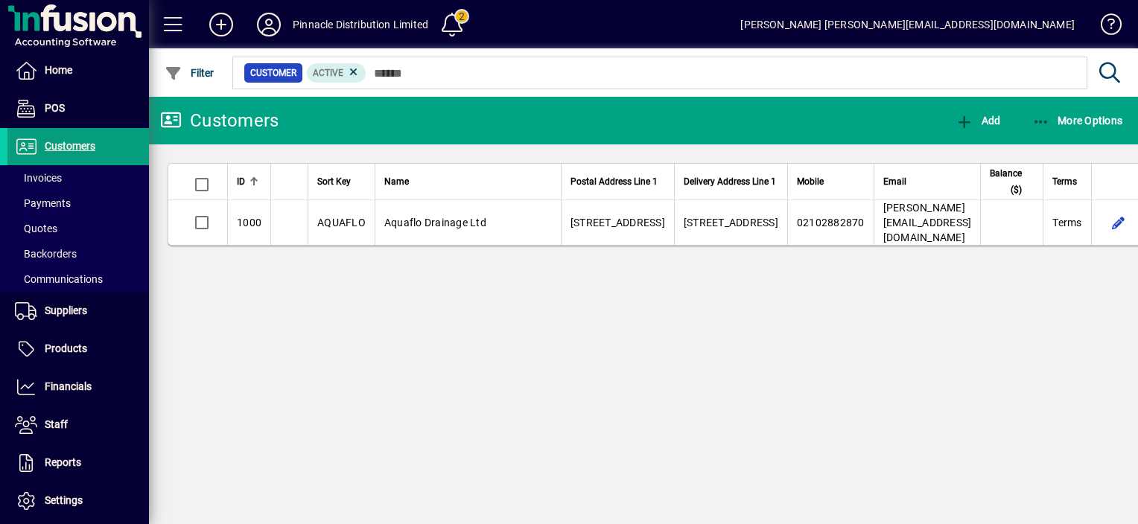
click at [374, 111] on mat-toolbar-row "Customers Add More Options" at bounding box center [643, 121] width 989 height 48
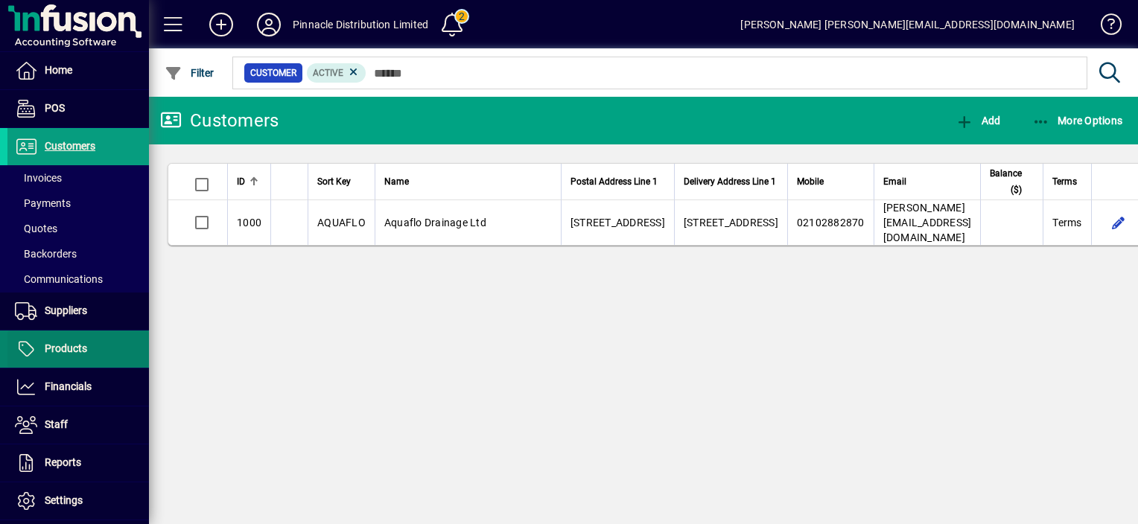
click at [66, 344] on span "Products" at bounding box center [66, 349] width 42 height 12
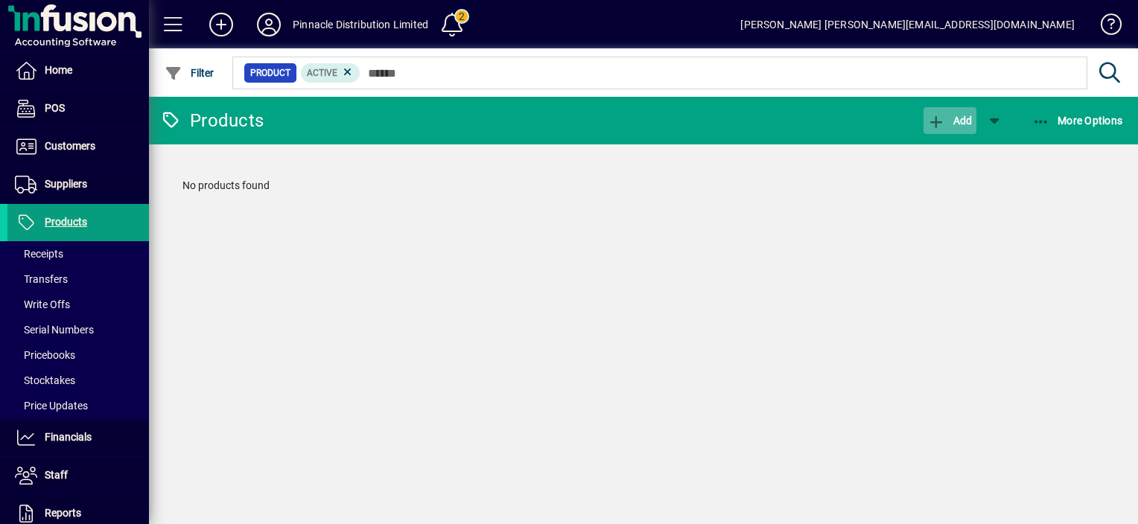
click at [950, 118] on span "Add" at bounding box center [949, 121] width 45 height 12
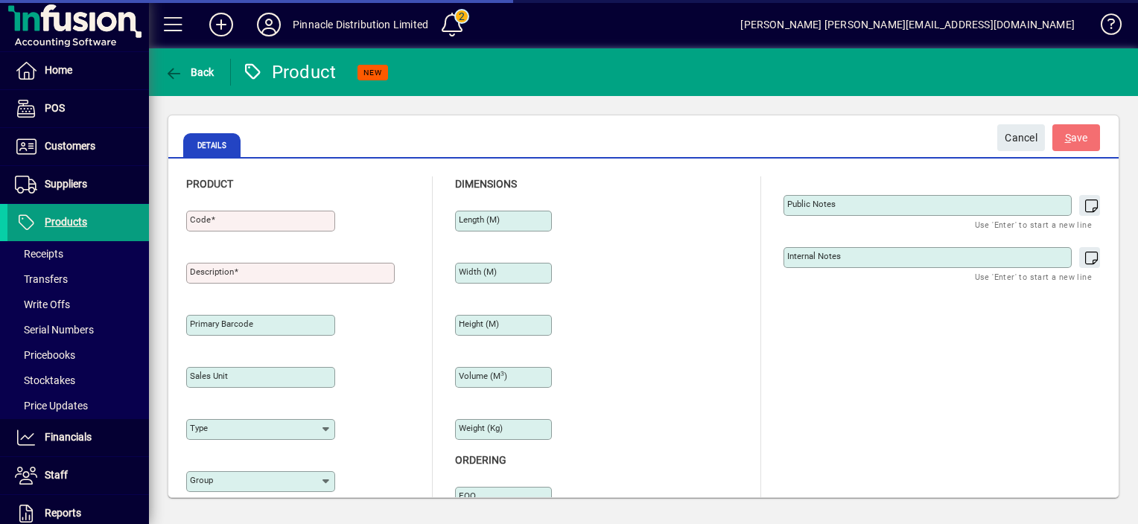
type input "****"
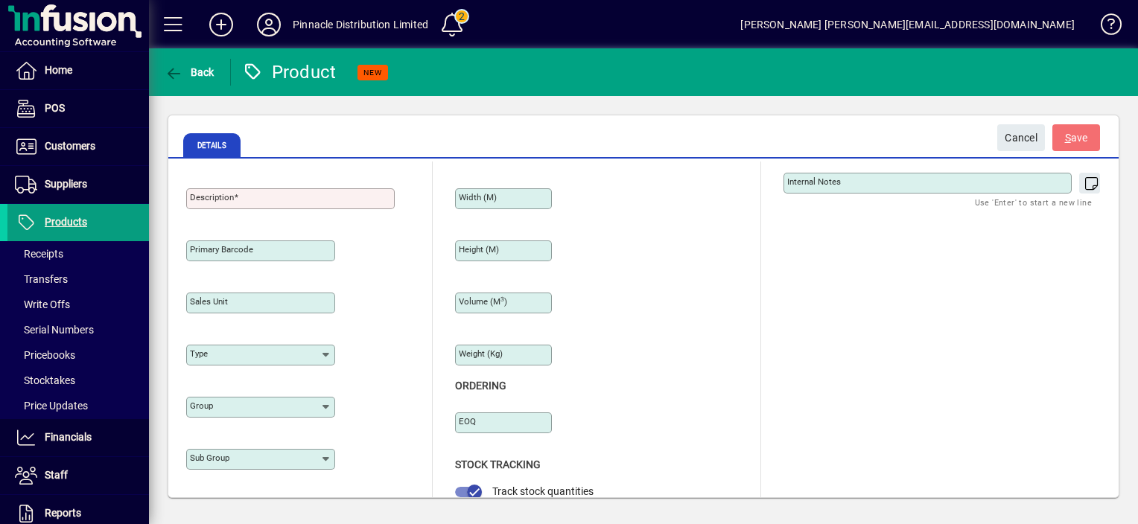
click at [325, 404] on icon at bounding box center [326, 407] width 12 height 12
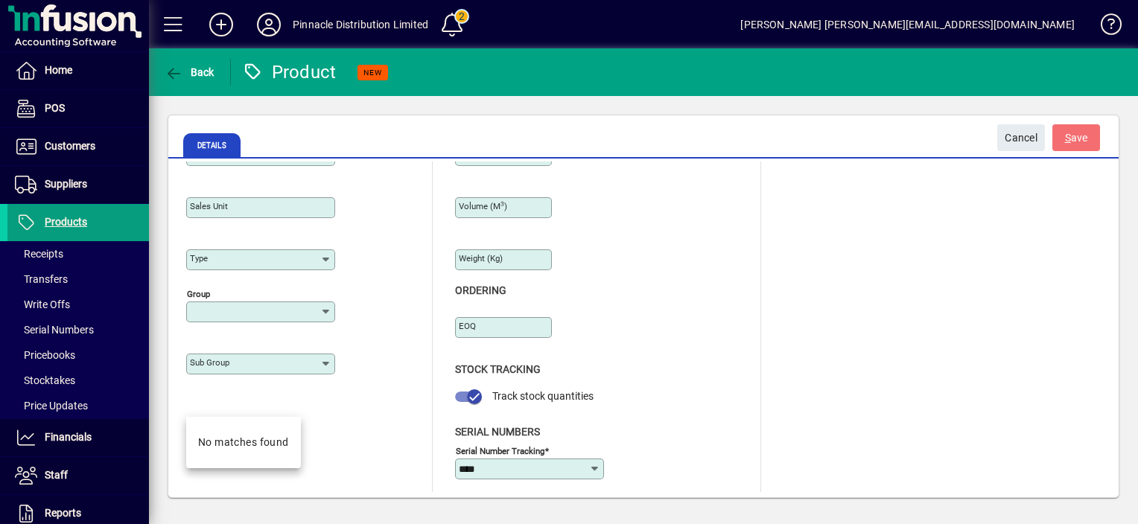
scroll to position [171, 0]
click at [666, 269] on div "Length (m) Width (m) Height (m) Volume (m 3 ) Weight (Kg)" at bounding box center [585, 152] width 261 height 261
click at [330, 360] on icon at bounding box center [326, 363] width 12 height 12
click at [706, 275] on div "Length (m) Width (m) Height (m) Volume (m 3 ) Weight (Kg)" at bounding box center [585, 152] width 261 height 261
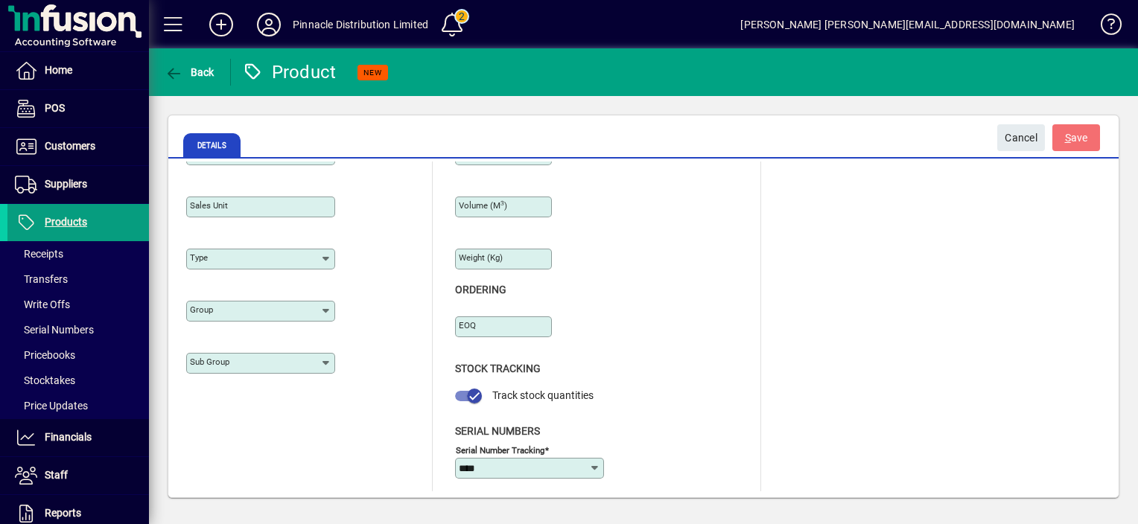
scroll to position [0, 0]
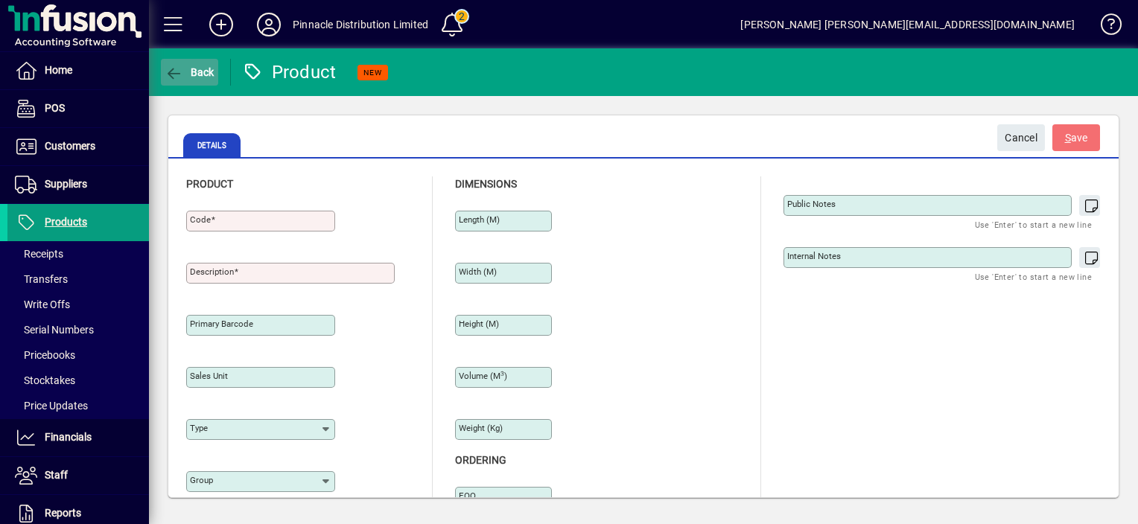
click at [186, 75] on span "Back" at bounding box center [190, 72] width 50 height 12
